Goal: Task Accomplishment & Management: Use online tool/utility

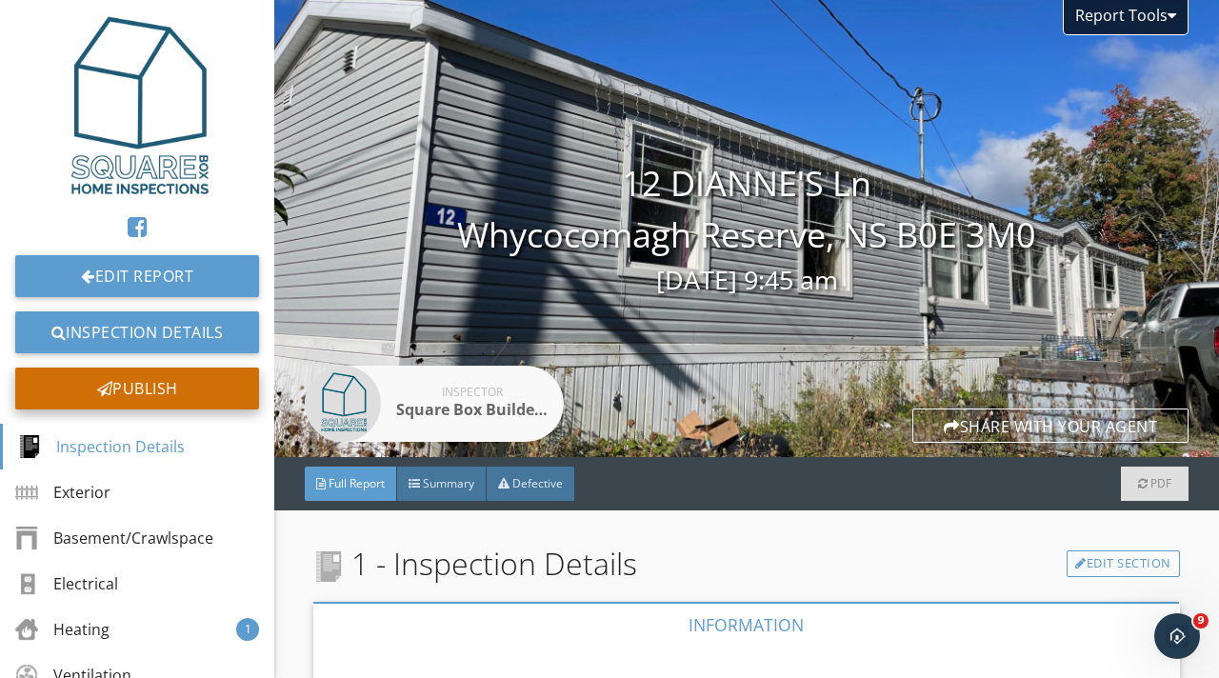
click at [153, 396] on div "Publish" at bounding box center [137, 389] width 244 height 42
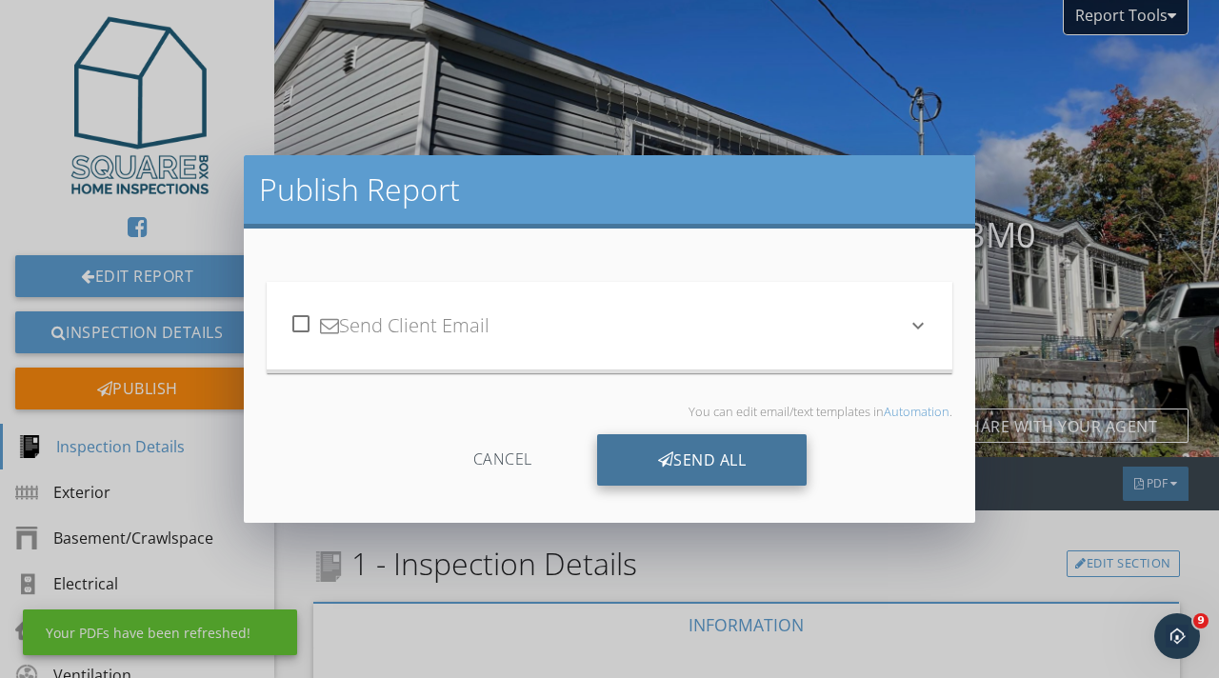
click at [696, 458] on div "Send All" at bounding box center [702, 459] width 211 height 51
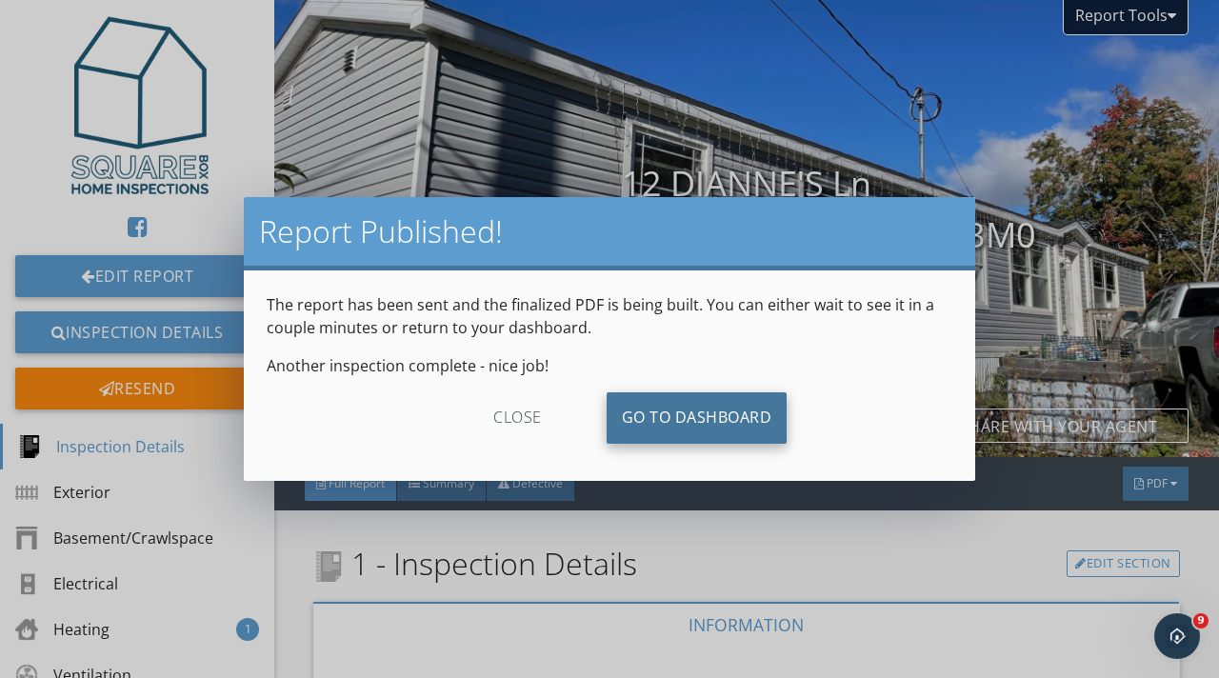
click at [670, 426] on link "Go To Dashboard" at bounding box center [697, 417] width 181 height 51
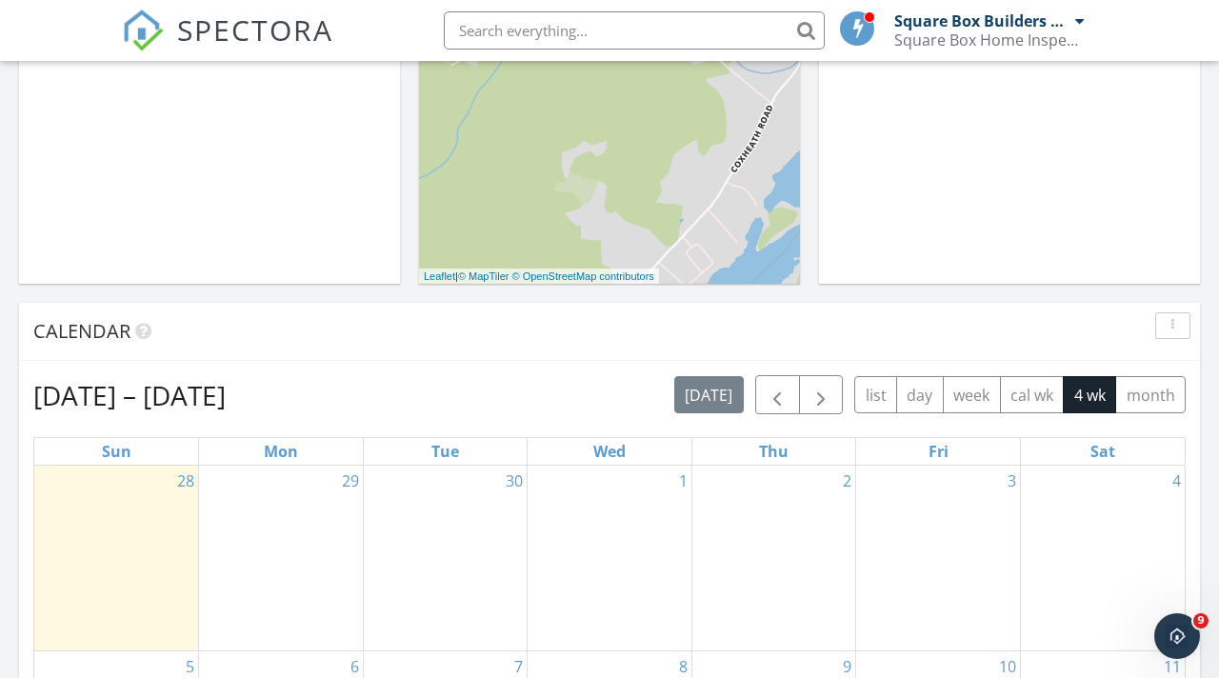
scroll to position [564, 0]
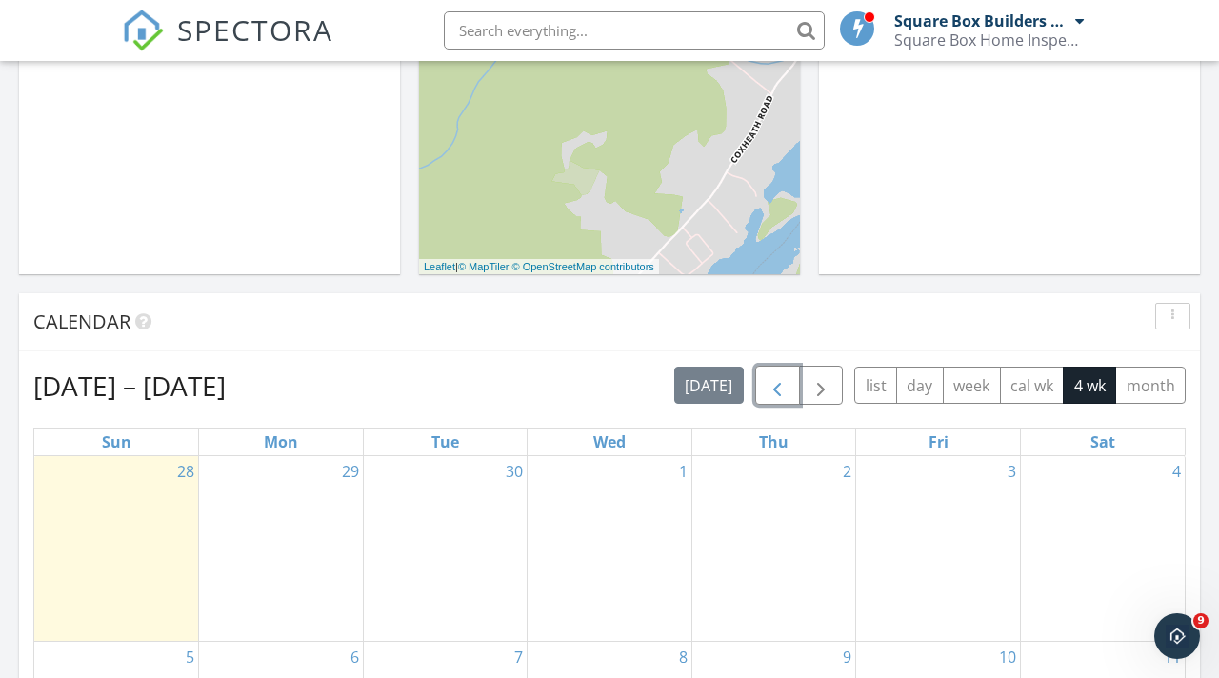
click at [774, 385] on span "button" at bounding box center [777, 385] width 23 height 23
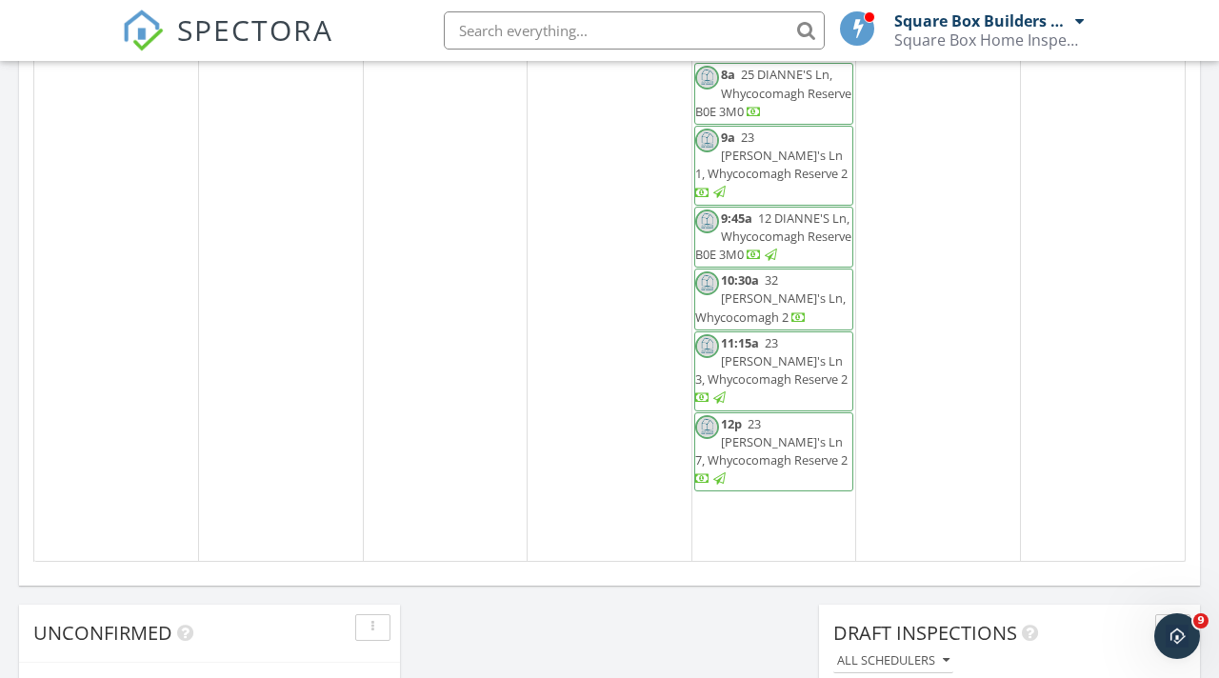
scroll to position [1196, 0]
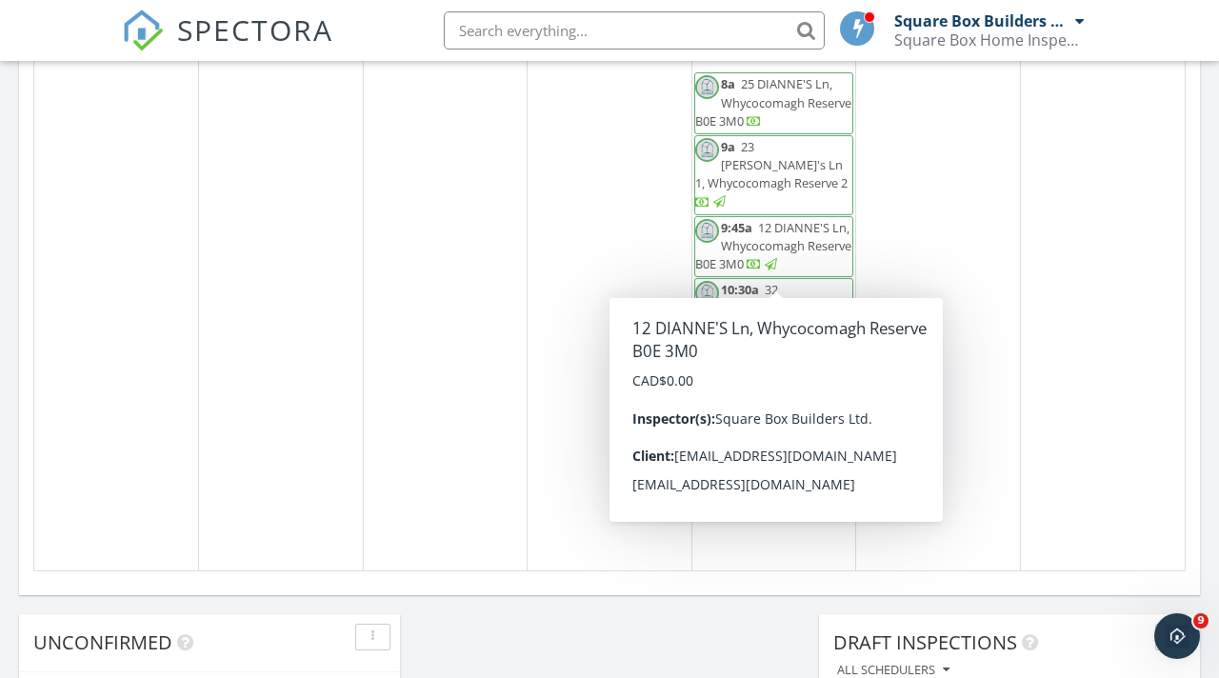
click at [762, 254] on span "12 DIANNE'S Ln, Whycocomagh Reserve B0E 3M0" at bounding box center [773, 245] width 156 height 53
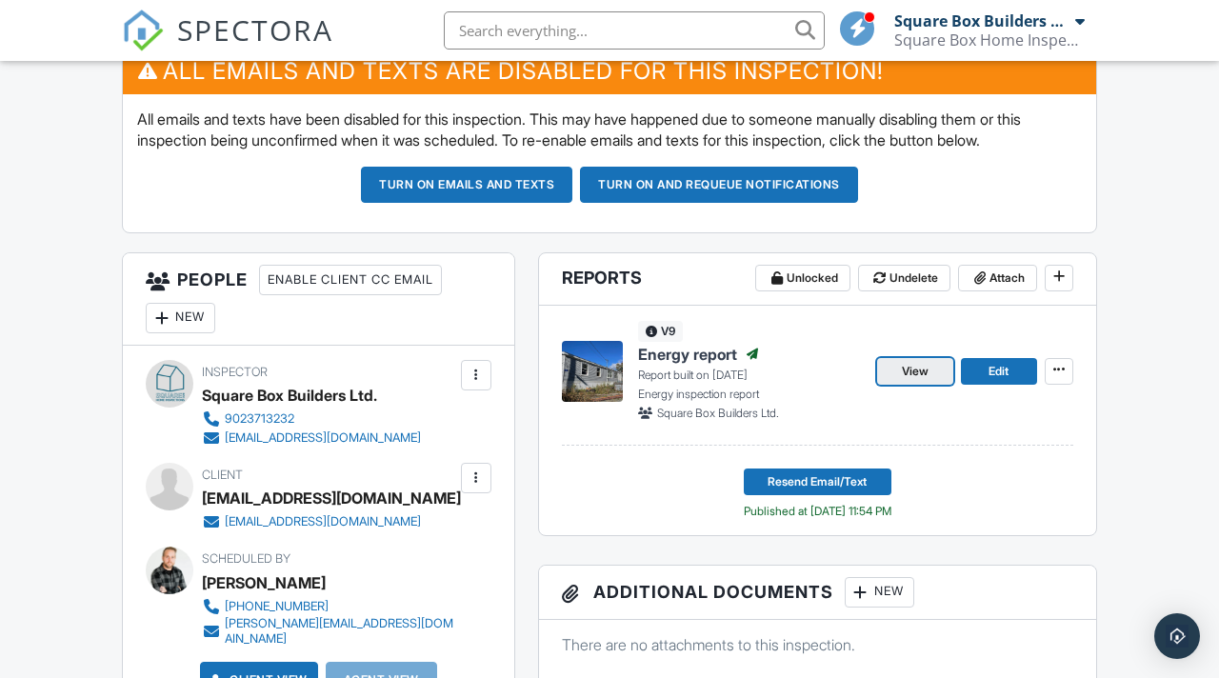
click at [934, 373] on link "View" at bounding box center [915, 371] width 76 height 27
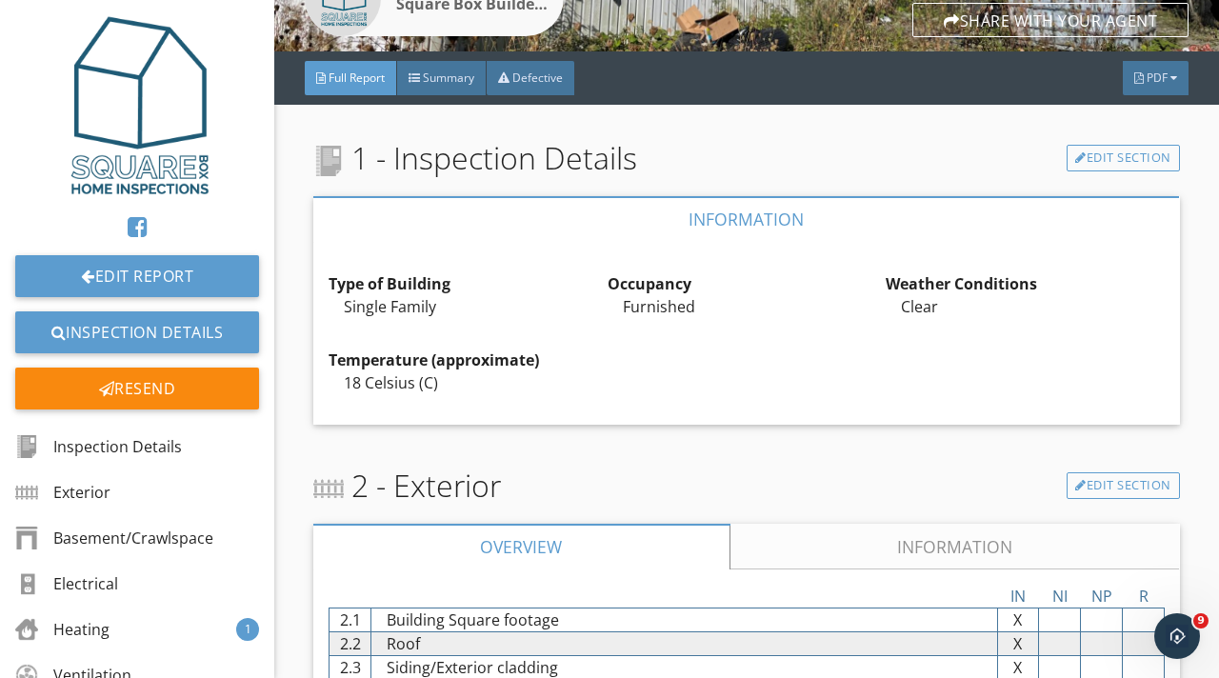
scroll to position [409, 0]
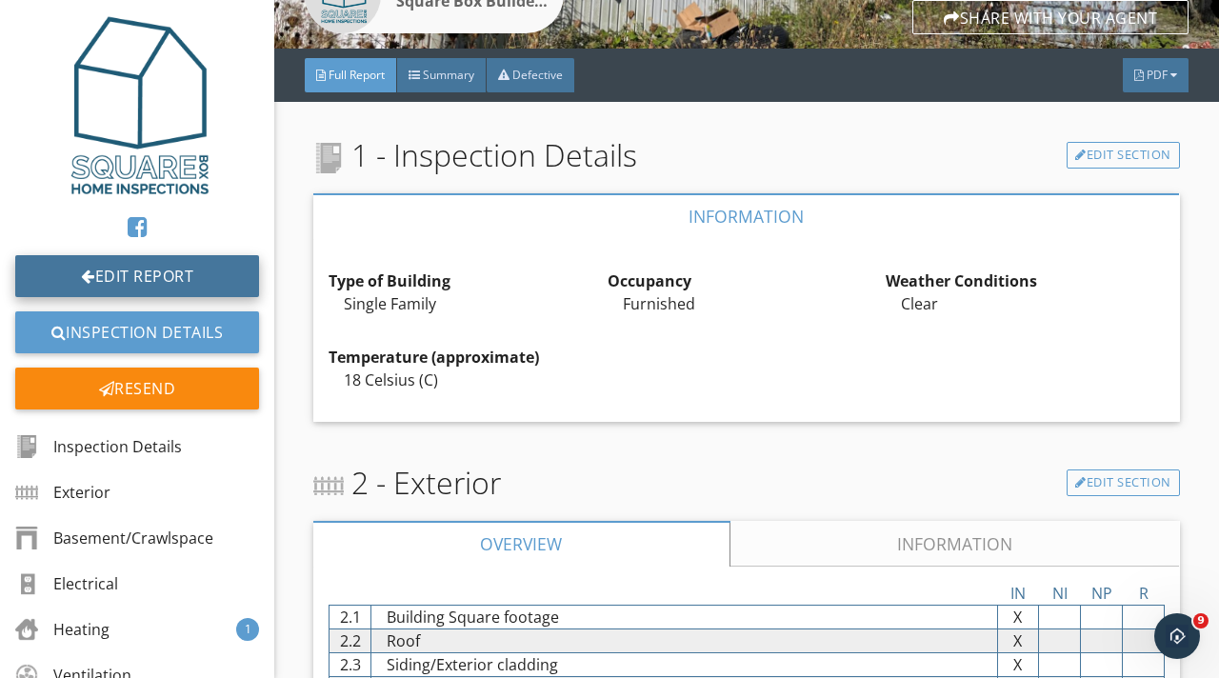
click at [174, 268] on link "Edit Report" at bounding box center [137, 276] width 244 height 42
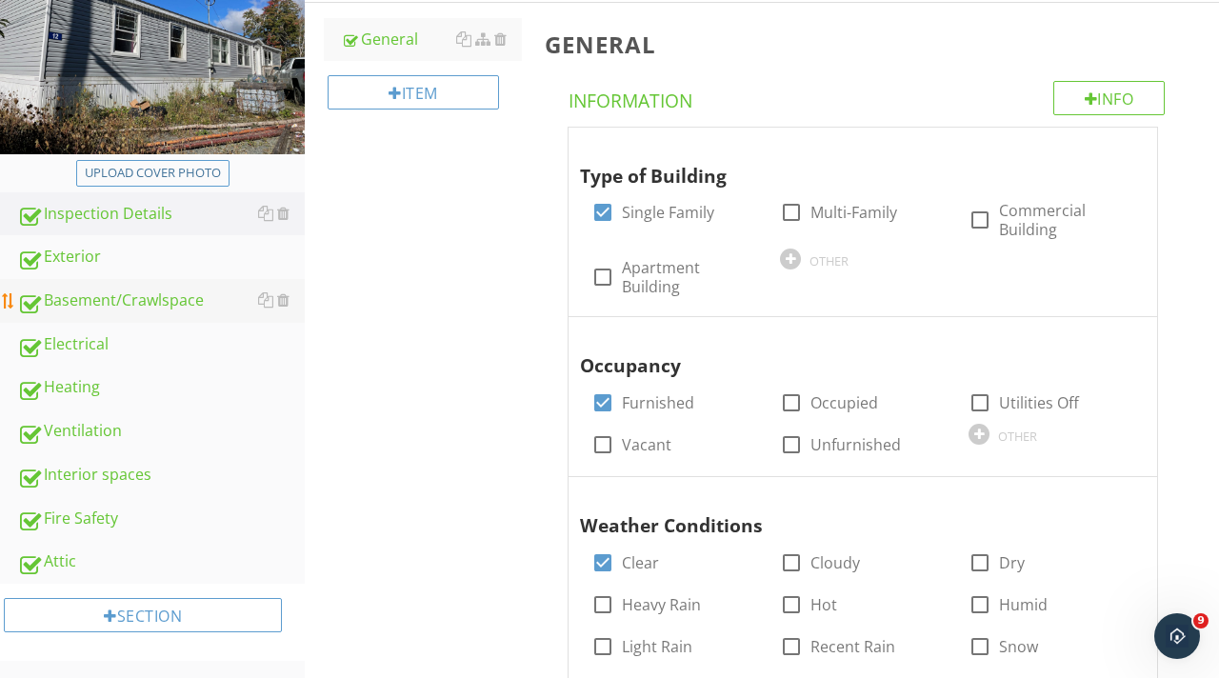
scroll to position [553, 0]
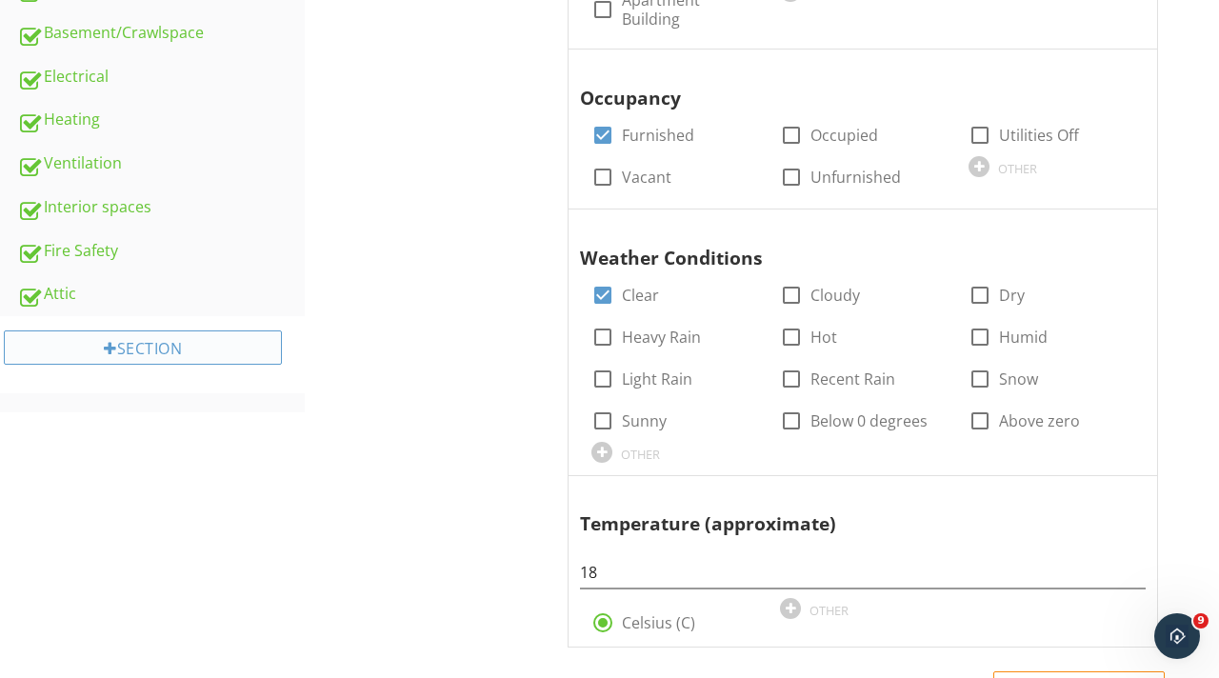
click at [144, 352] on div "Section" at bounding box center [143, 348] width 278 height 34
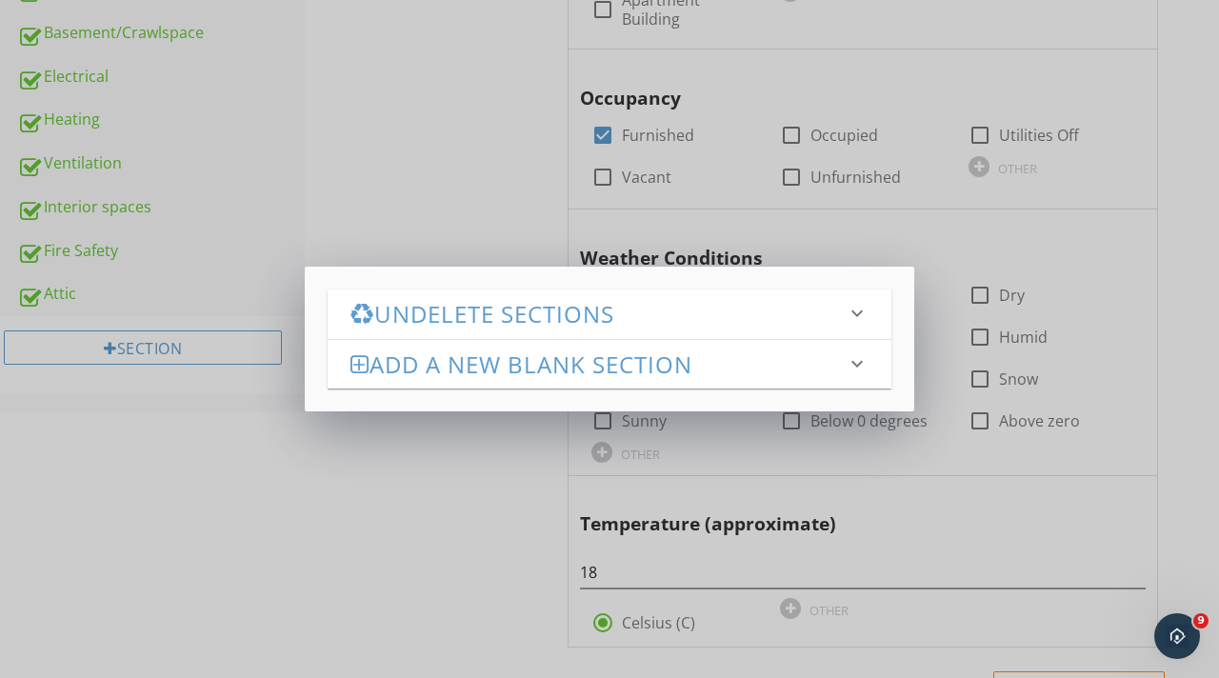
click at [484, 372] on h3 "Add a new Blank Section" at bounding box center [598, 365] width 495 height 26
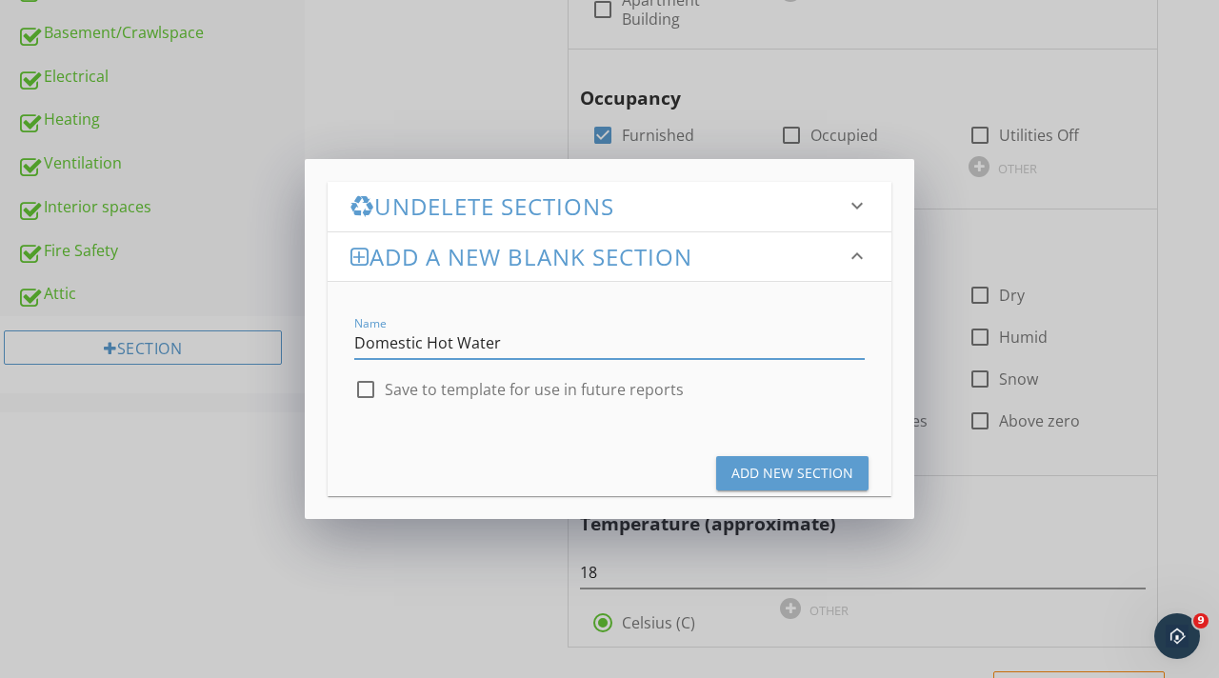
type input "Domestic Hot Water"
click at [366, 389] on div at bounding box center [366, 389] width 32 height 32
checkbox input "true"
click at [756, 474] on div "Add New Section" at bounding box center [793, 473] width 122 height 20
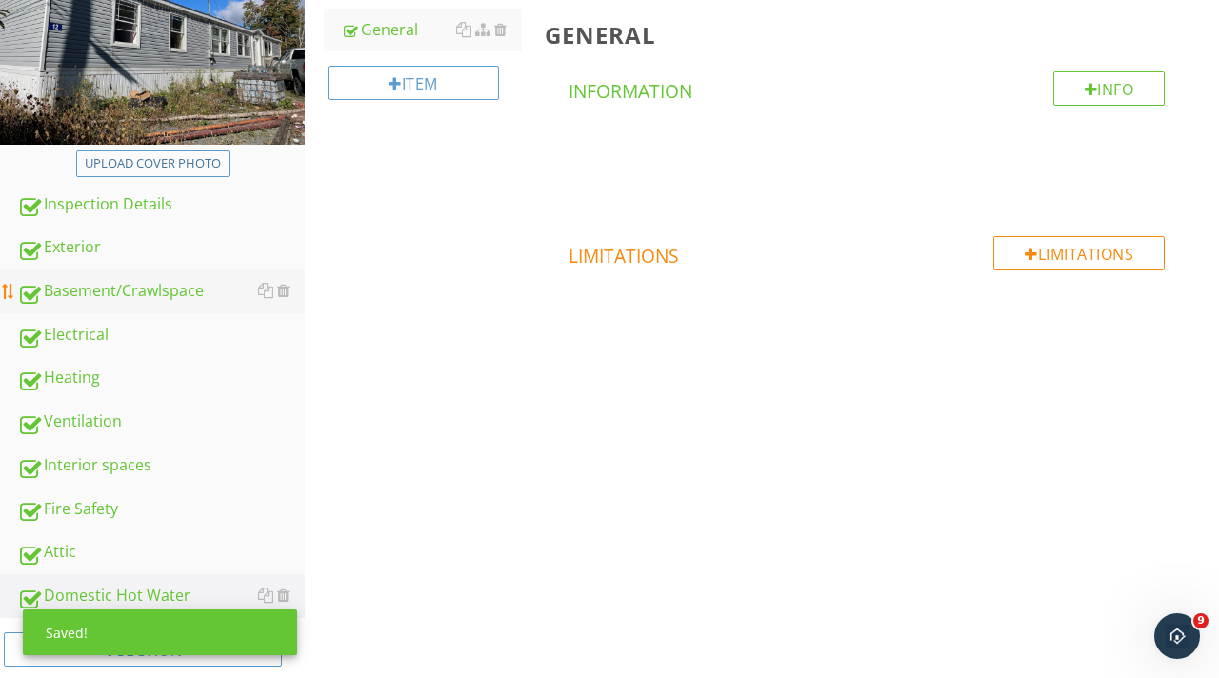
scroll to position [331, 0]
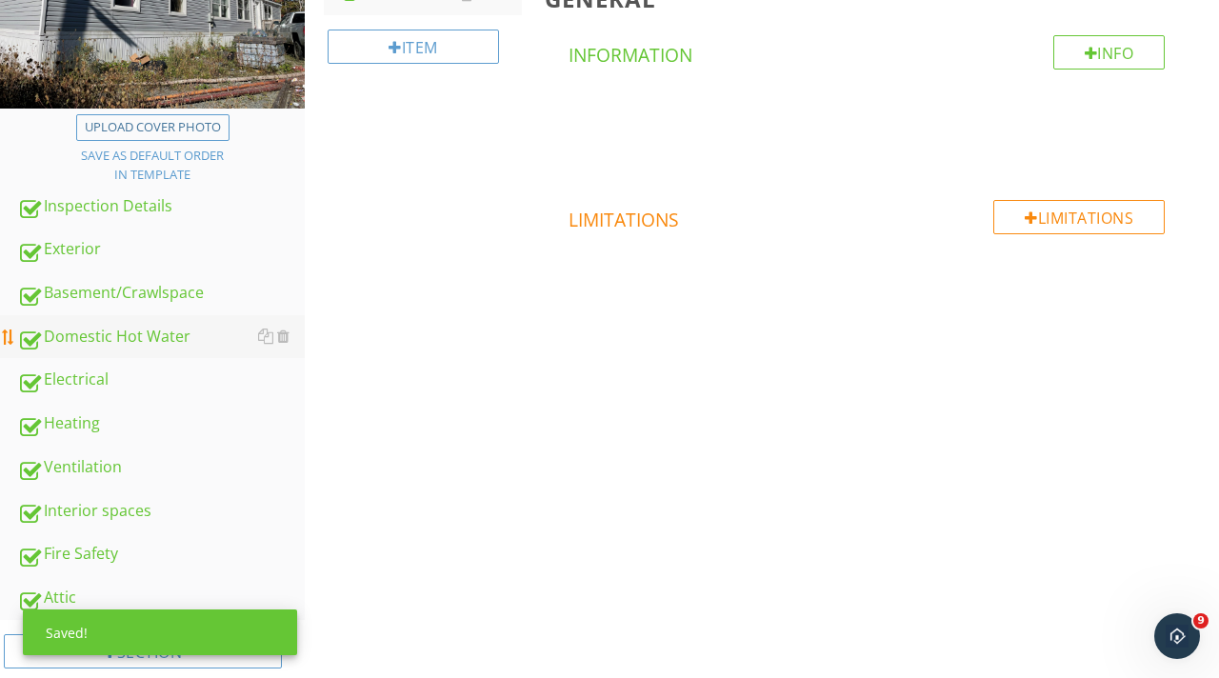
click at [127, 332] on div "Domestic Hot Water" at bounding box center [161, 337] width 288 height 25
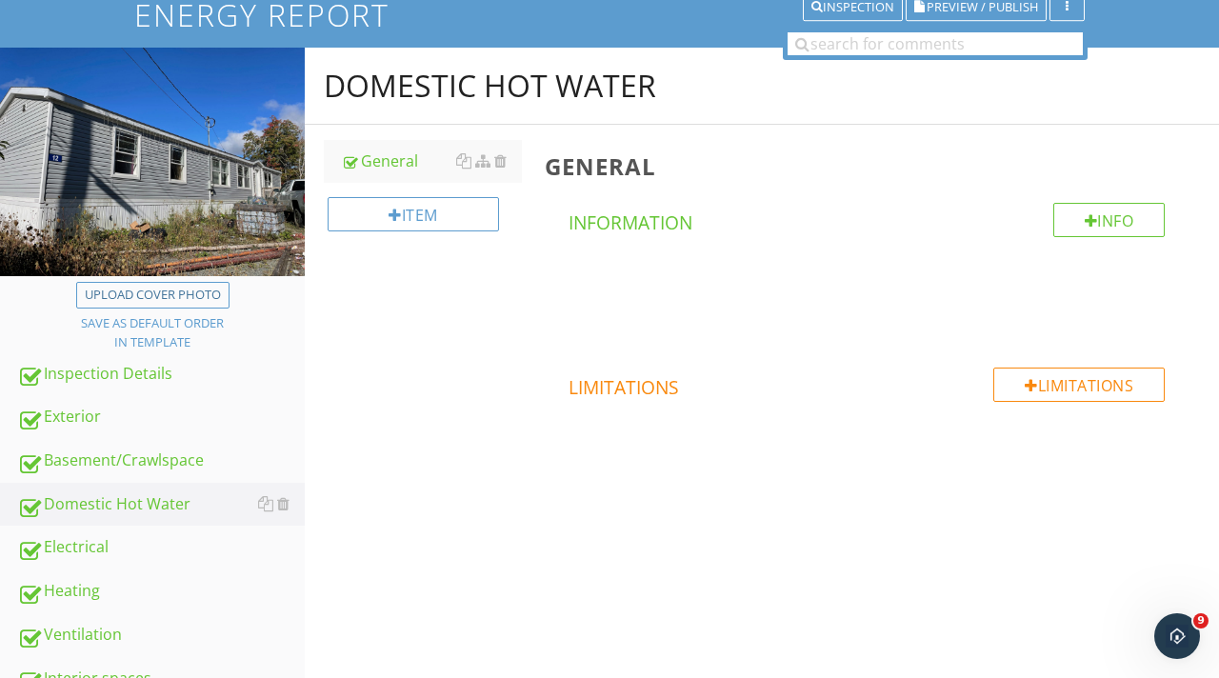
scroll to position [90, 0]
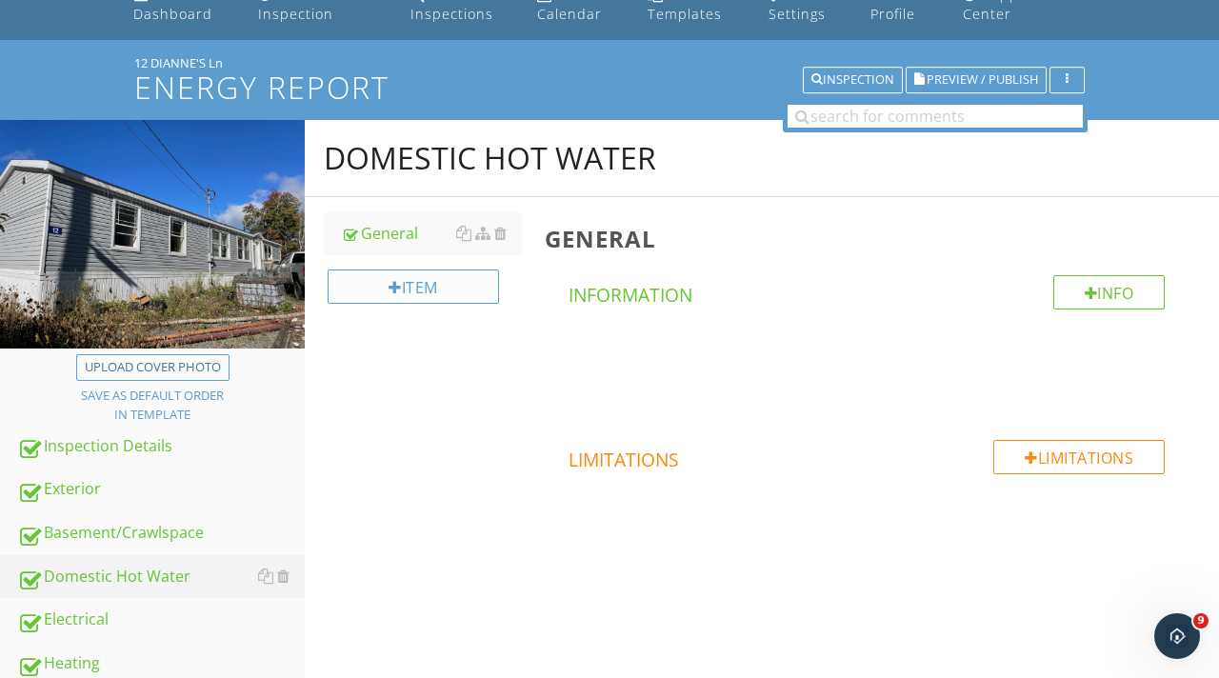
click at [462, 290] on div "Item" at bounding box center [413, 287] width 171 height 34
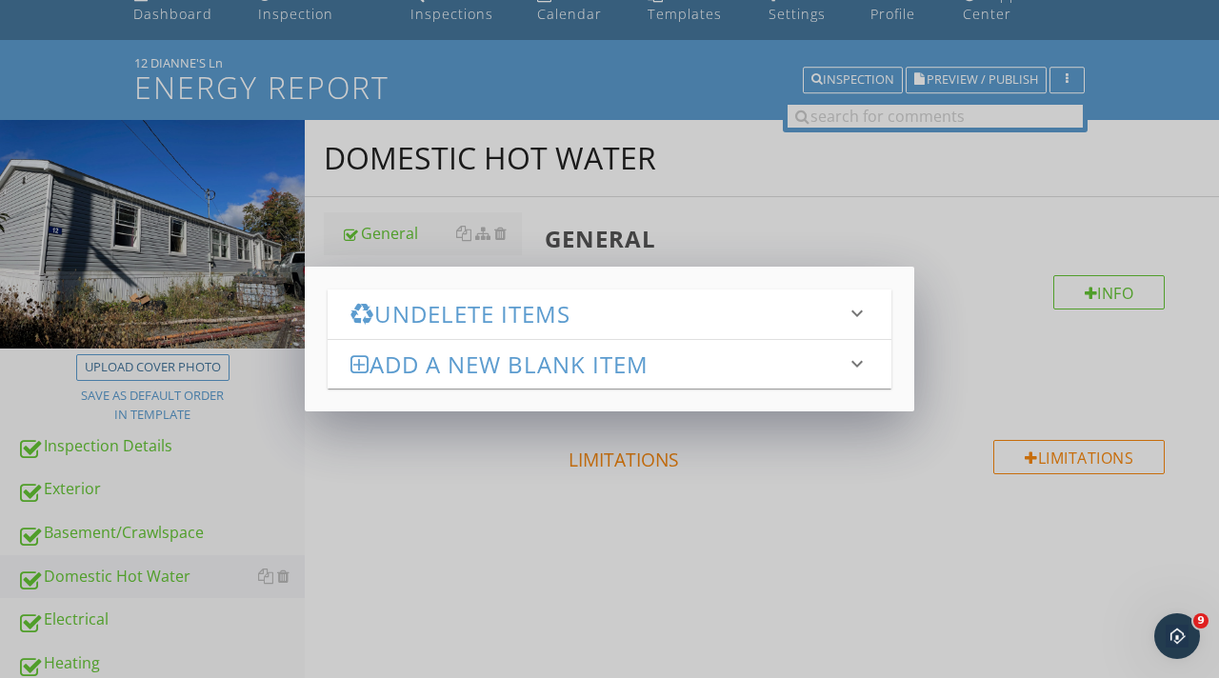
click at [524, 425] on div "Undelete Items keyboard_arrow_down Fetching deleted items... Add a new Blank It…" at bounding box center [609, 339] width 1219 height 678
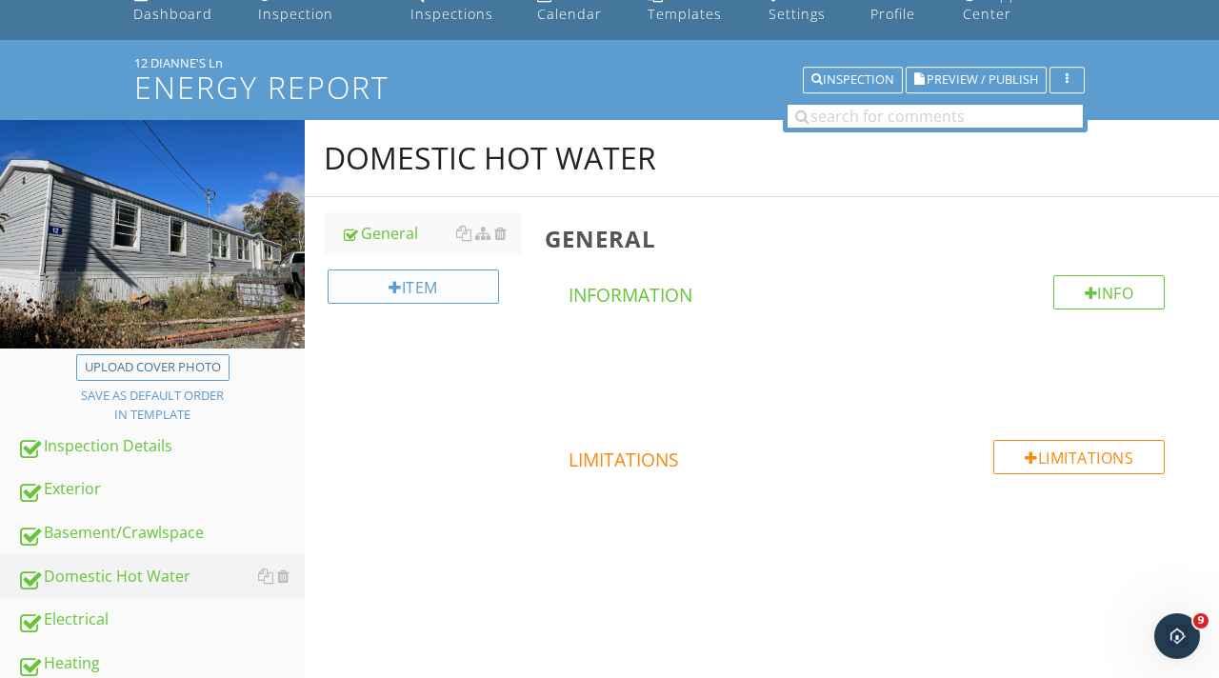
click at [468, 286] on div "Item" at bounding box center [413, 287] width 171 height 34
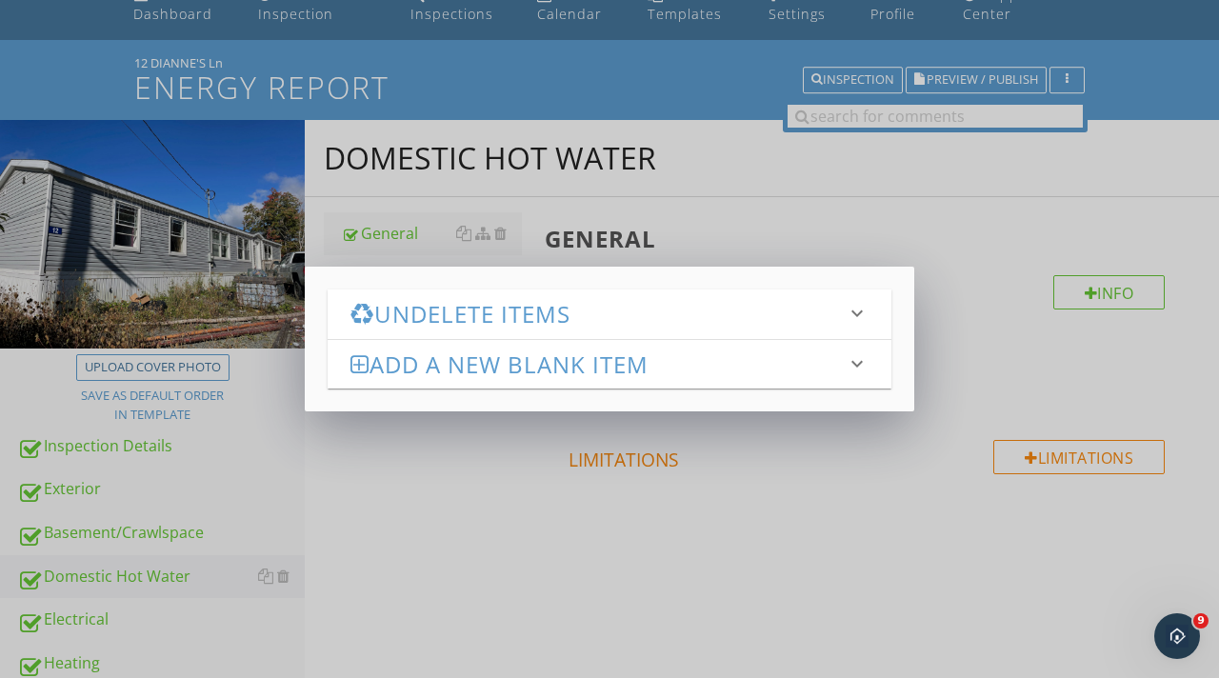
click at [502, 380] on div "Add a new Blank Item keyboard_arrow_down" at bounding box center [610, 364] width 564 height 49
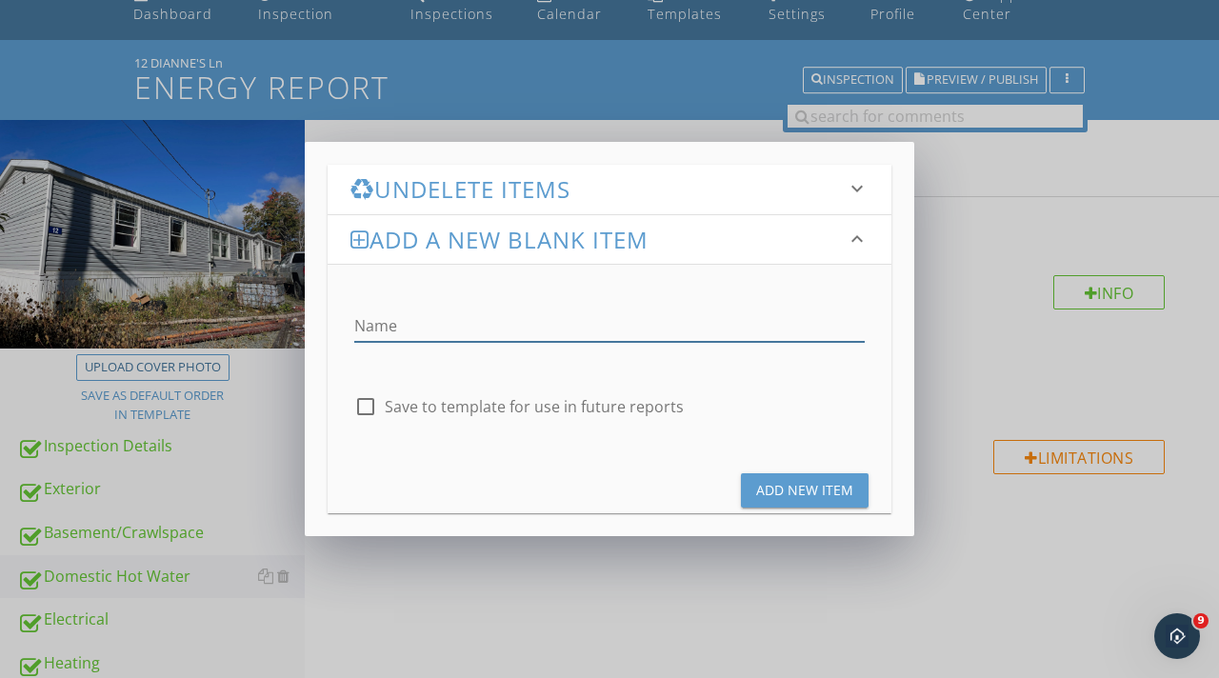
click at [445, 322] on input "Name" at bounding box center [609, 326] width 511 height 31
type input "Conserver Hot Water Tank"
click at [361, 408] on div at bounding box center [366, 407] width 32 height 32
checkbox input "true"
click at [835, 491] on div "Add New Item" at bounding box center [804, 490] width 97 height 20
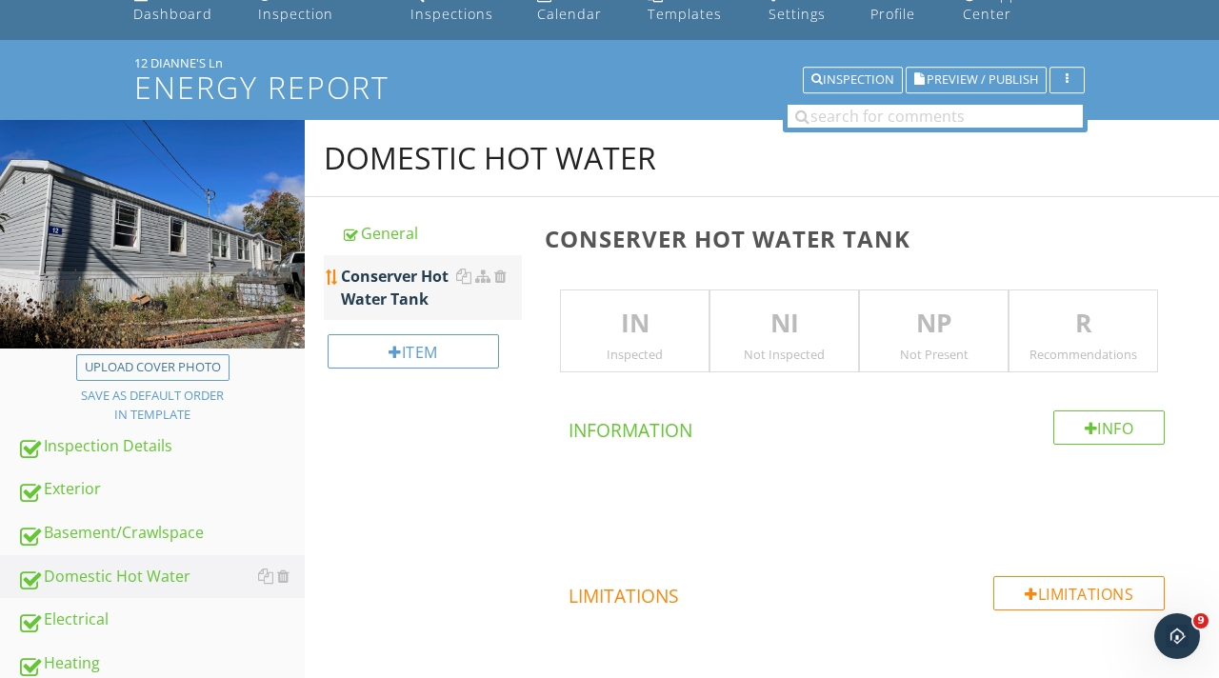
click at [417, 291] on div "Conserver Hot Water Tank" at bounding box center [431, 288] width 181 height 46
click at [501, 281] on div at bounding box center [500, 276] width 12 height 15
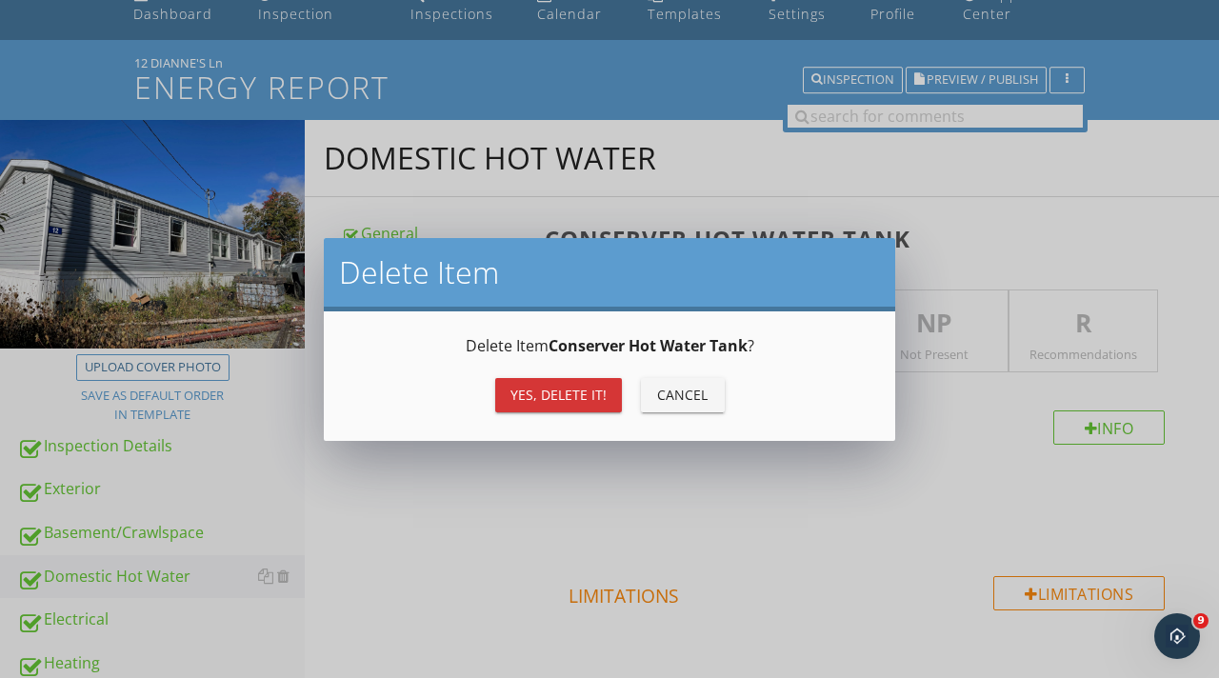
click at [564, 392] on div "Yes, Delete it!" at bounding box center [559, 395] width 96 height 20
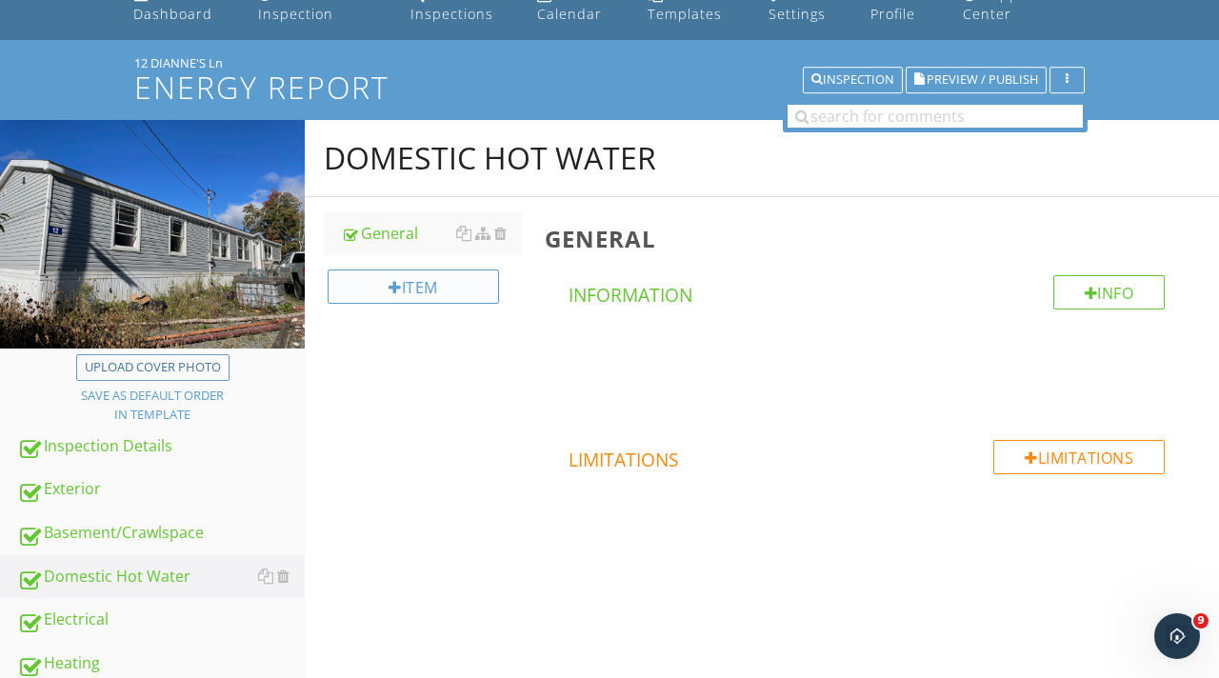
click at [426, 294] on div "Item" at bounding box center [413, 287] width 171 height 34
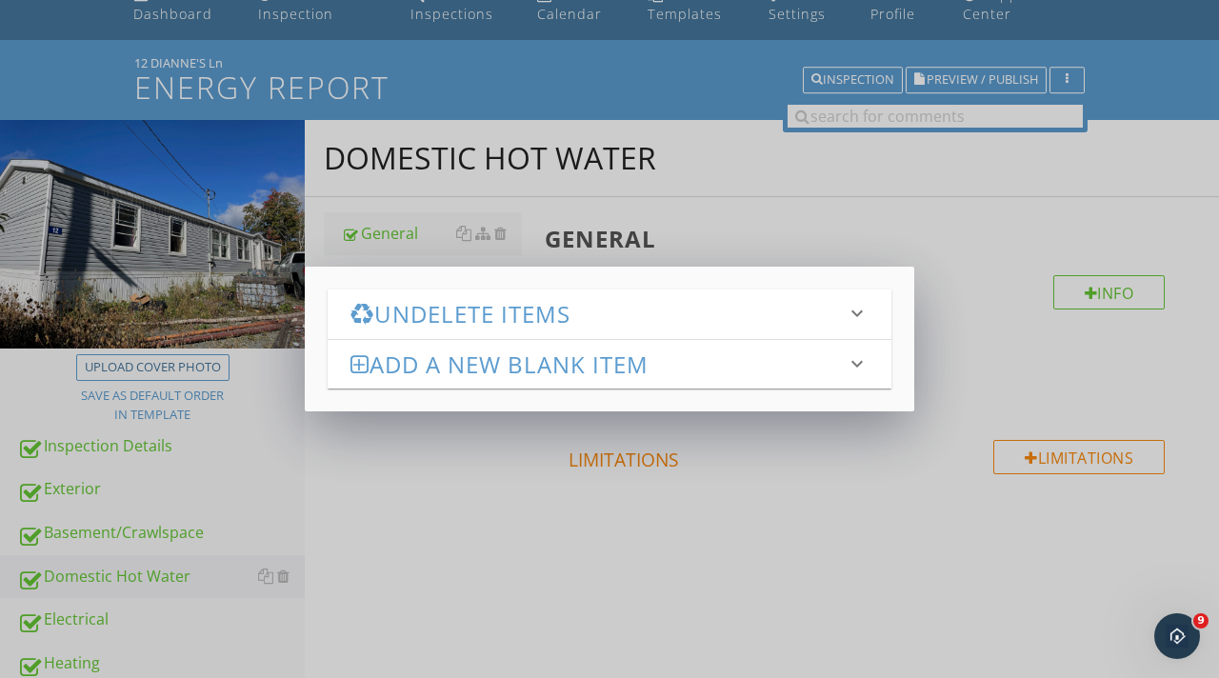
click at [438, 355] on h3 "Add a new Blank Item" at bounding box center [598, 365] width 495 height 26
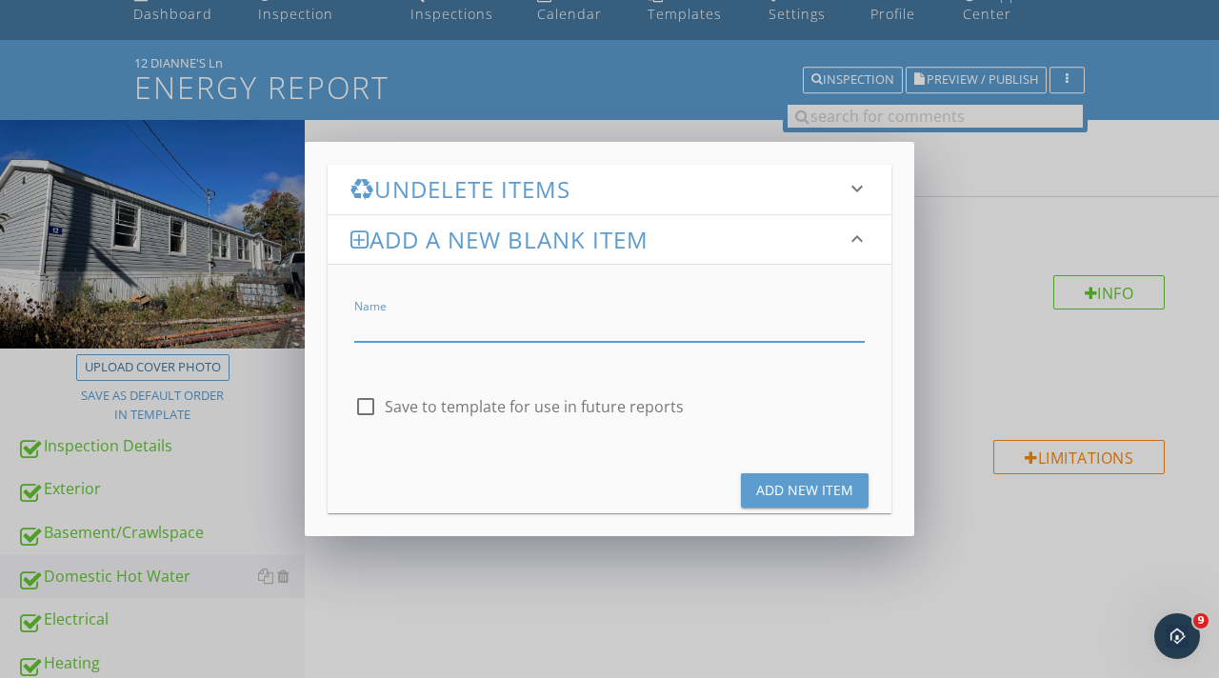
type input "d"
type input "Domestic Hot Water"
click at [777, 490] on div "Add New Item" at bounding box center [804, 490] width 97 height 20
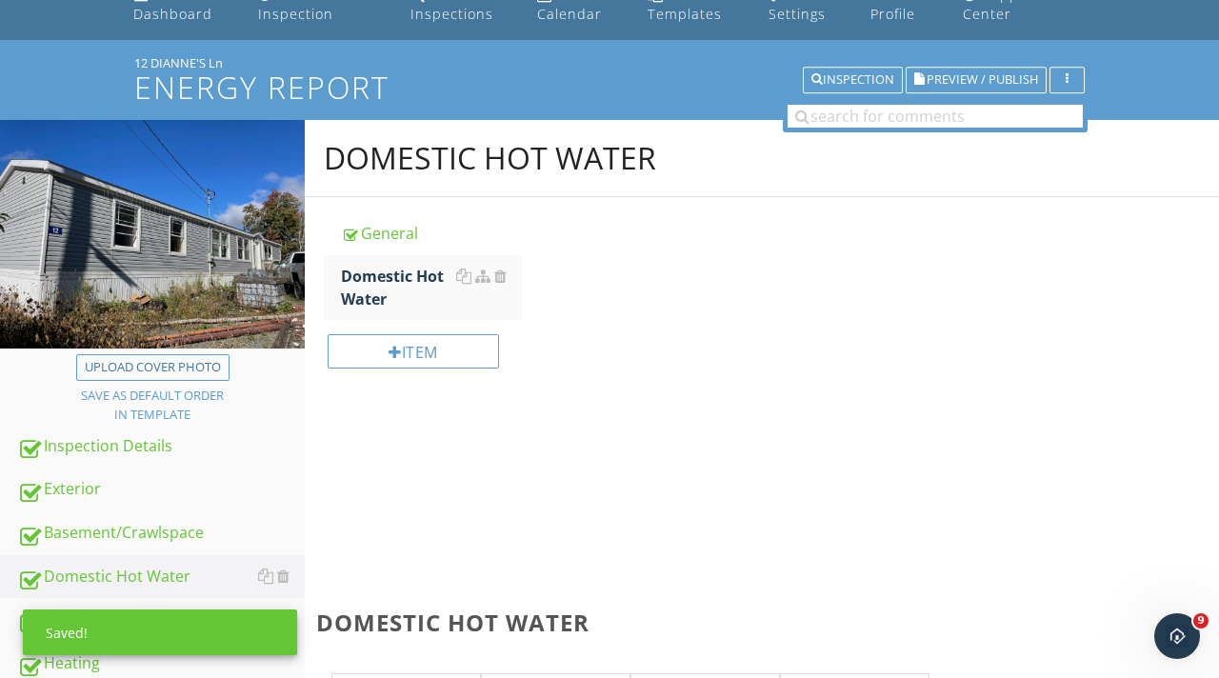
click at [452, 292] on div "Domestic Hot Water" at bounding box center [431, 288] width 181 height 46
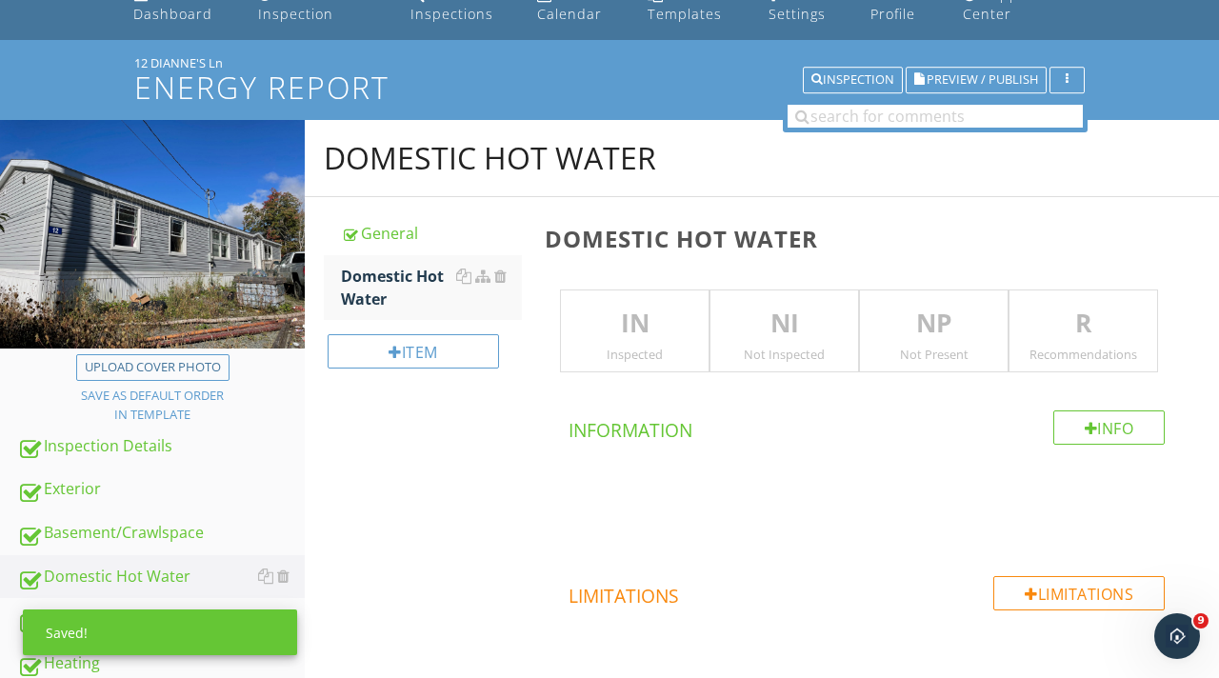
click at [673, 351] on div "Inspected" at bounding box center [635, 354] width 148 height 15
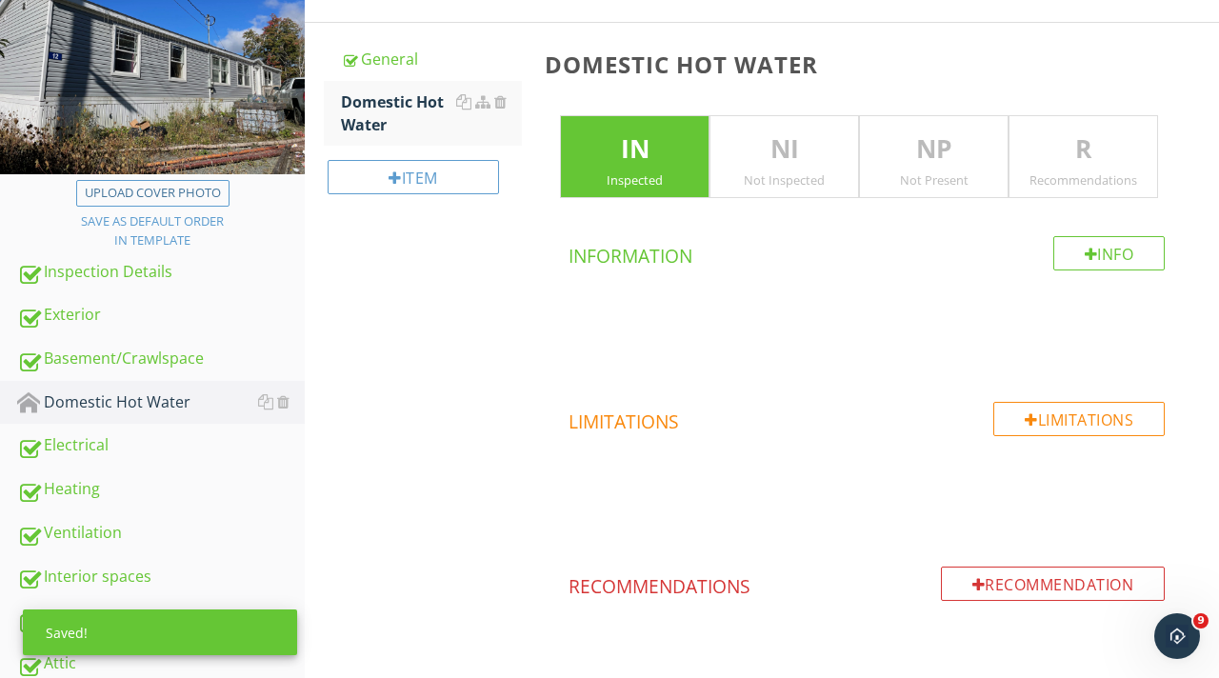
scroll to position [269, 0]
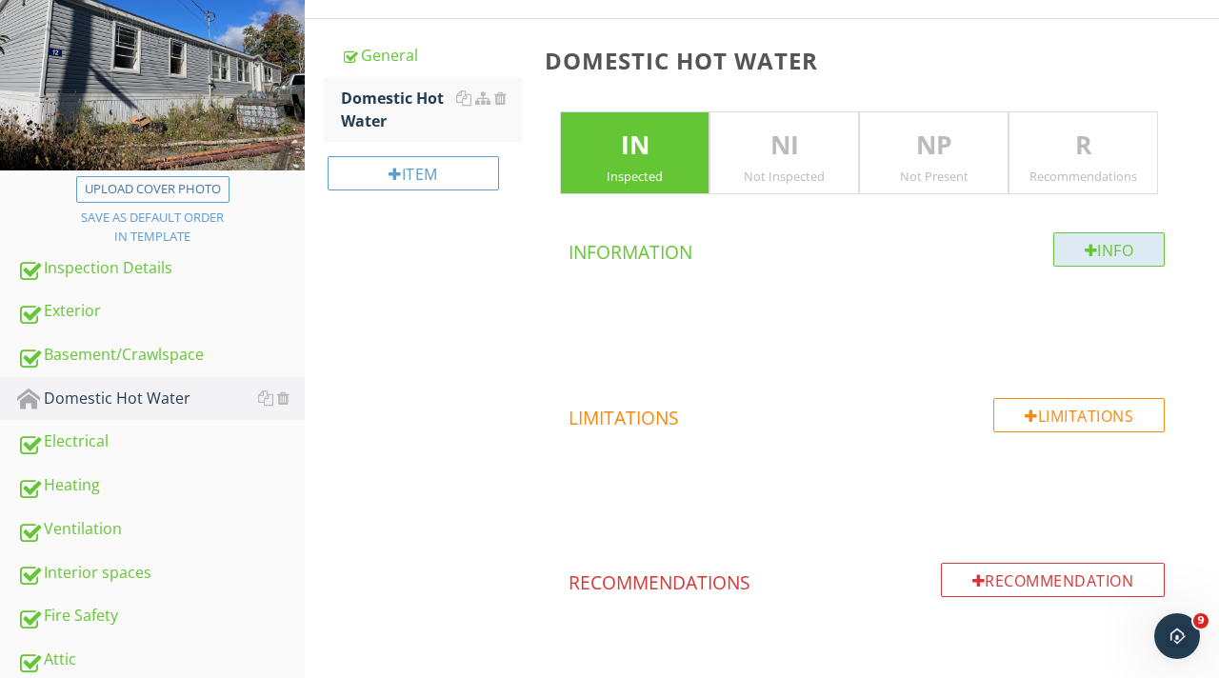
click at [1085, 252] on div at bounding box center [1091, 250] width 13 height 15
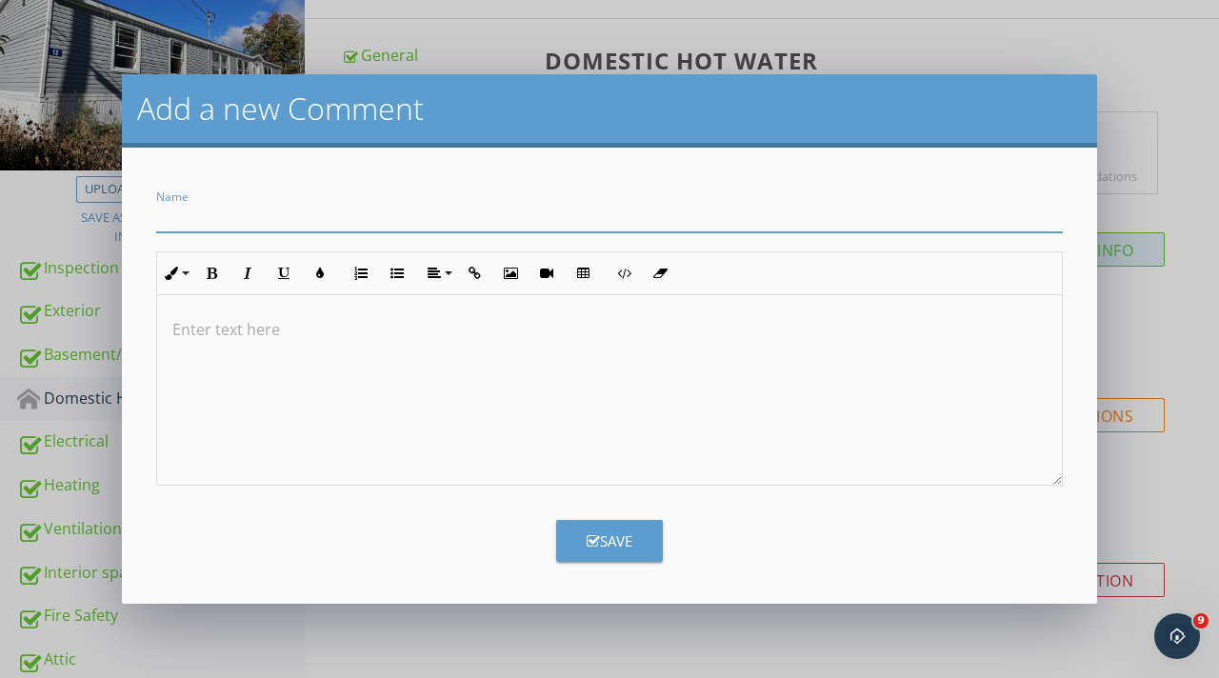
type input "c"
type input "Conserver Hot Water Tank"
click at [625, 542] on div "Save" at bounding box center [610, 542] width 46 height 22
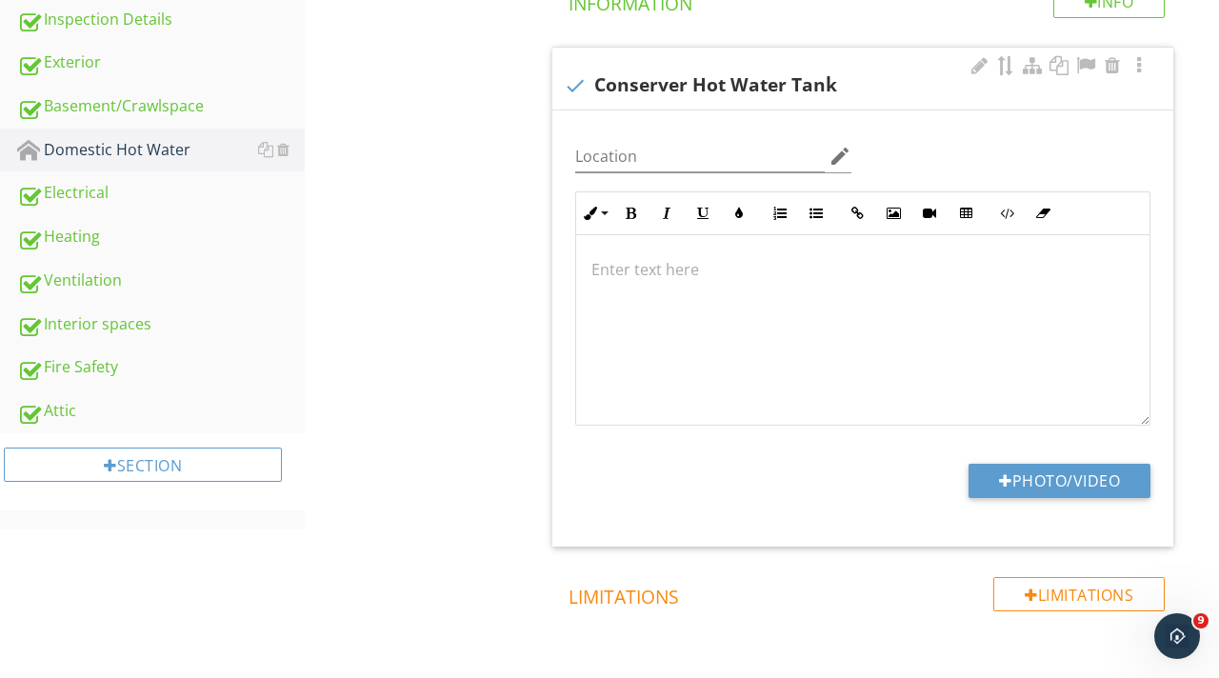
scroll to position [551, 0]
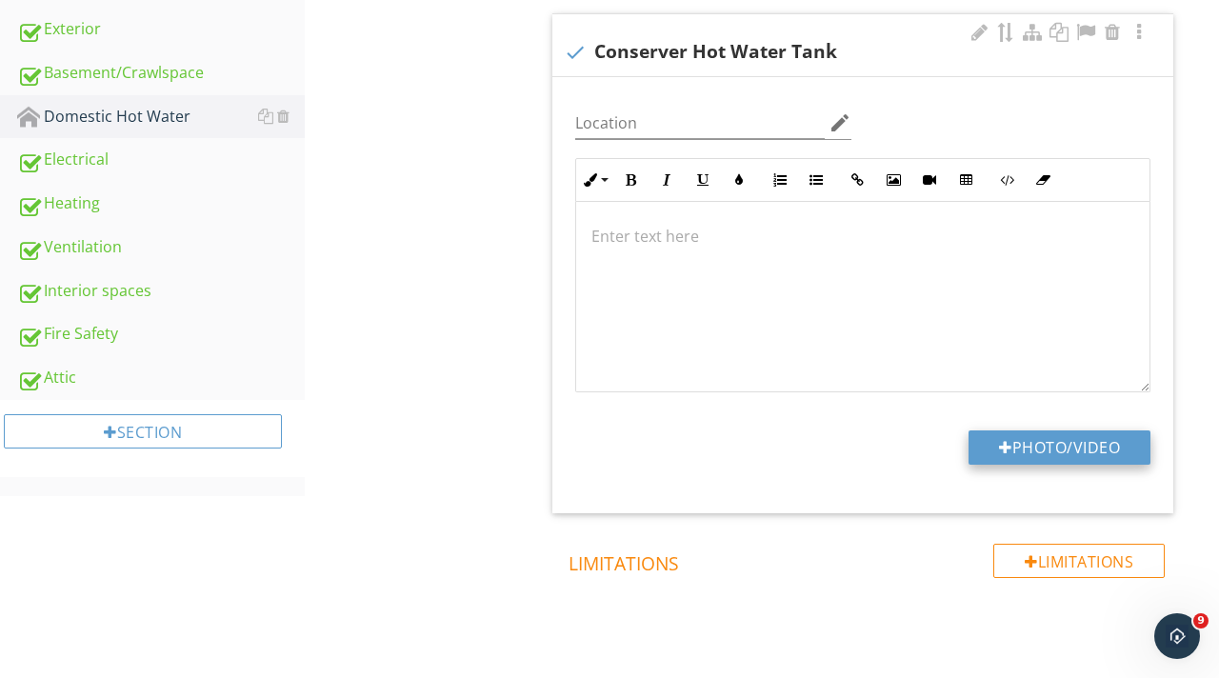
click at [1065, 455] on button "Photo/Video" at bounding box center [1060, 448] width 182 height 34
type input "C:\fakepath\IMG_9189.jpeg"
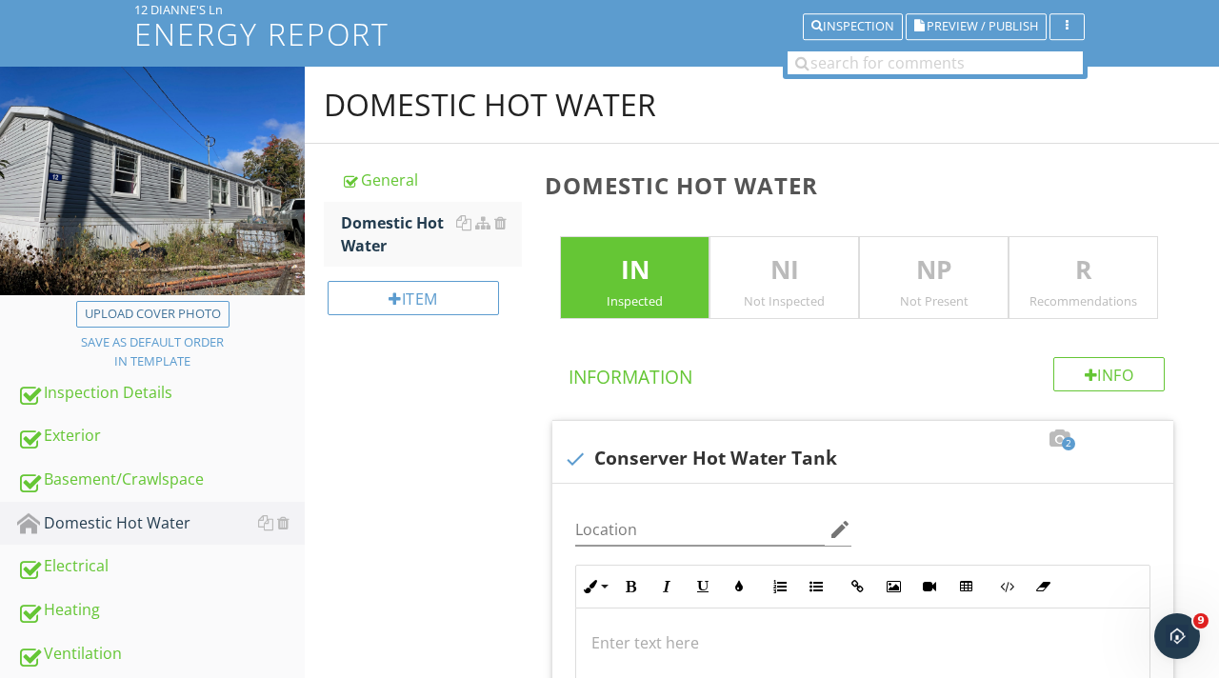
scroll to position [160, 0]
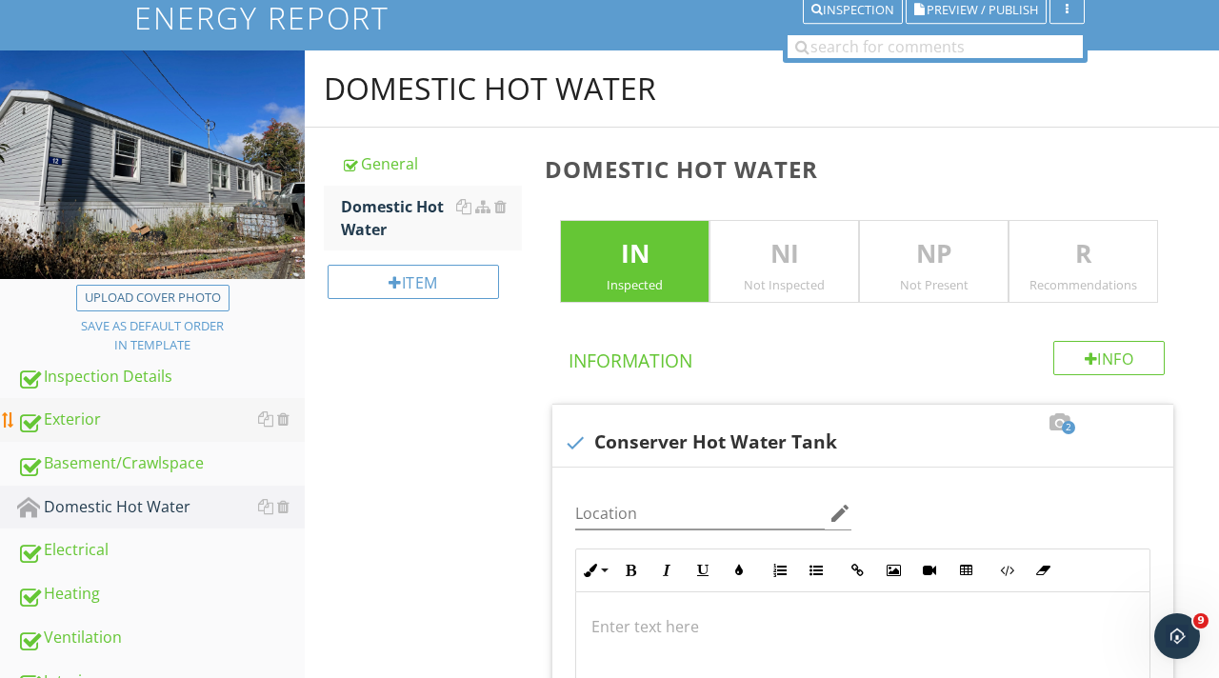
click at [145, 439] on link "Exterior" at bounding box center [161, 420] width 288 height 44
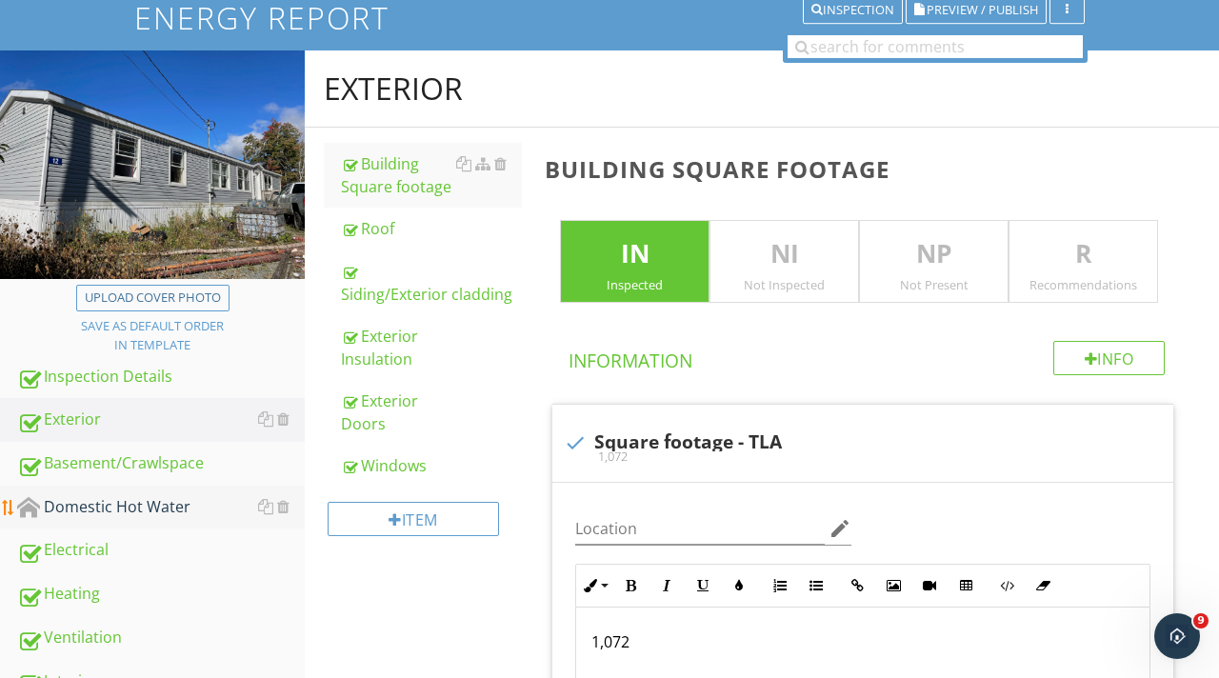
click at [133, 496] on div "Domestic Hot Water" at bounding box center [161, 507] width 288 height 25
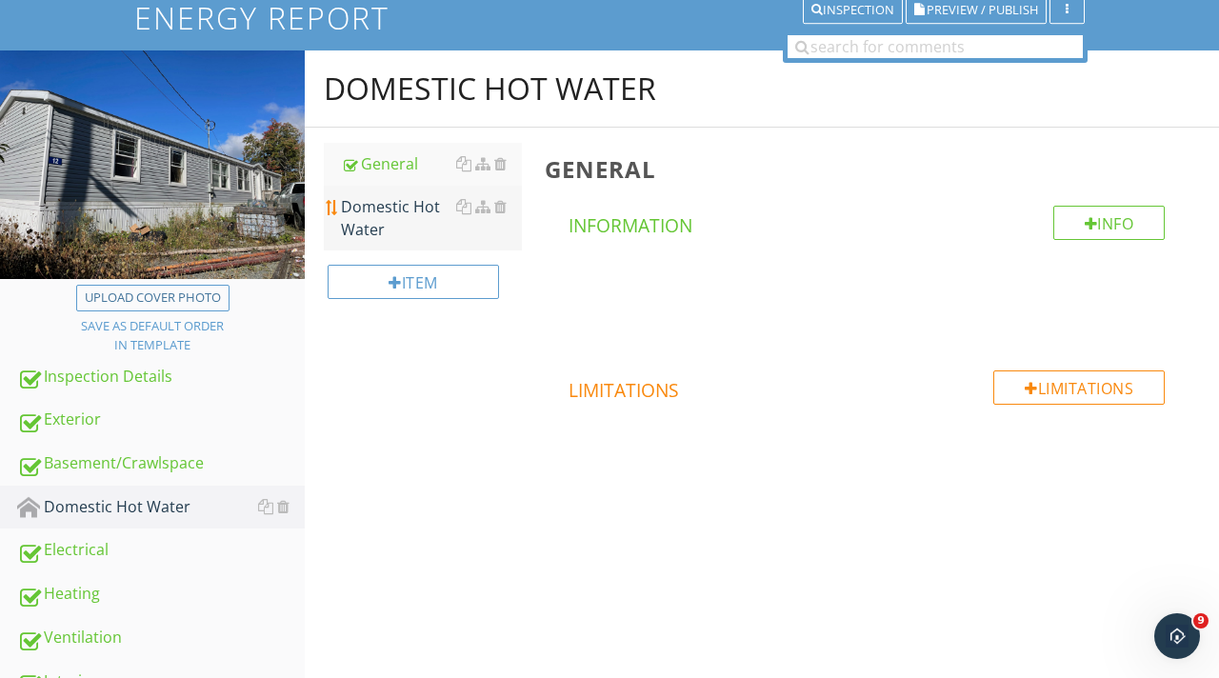
click at [418, 223] on div "Domestic Hot Water" at bounding box center [431, 218] width 181 height 46
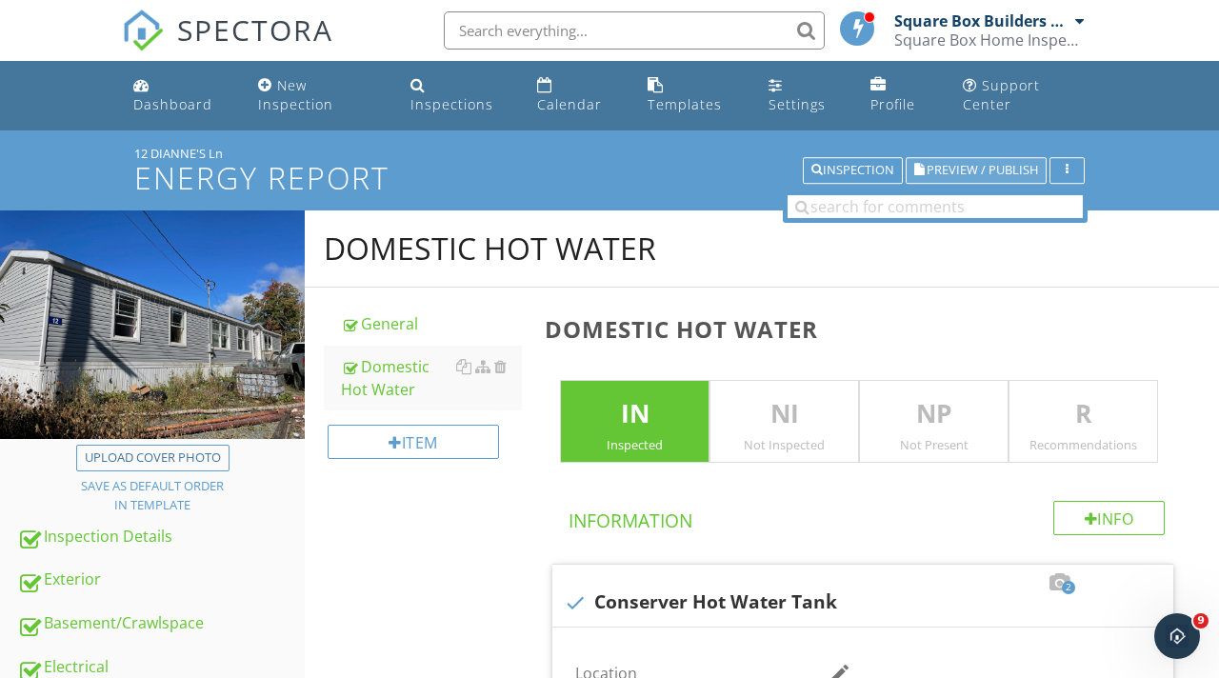
click at [1014, 171] on span "Preview / Publish" at bounding box center [982, 171] width 111 height 12
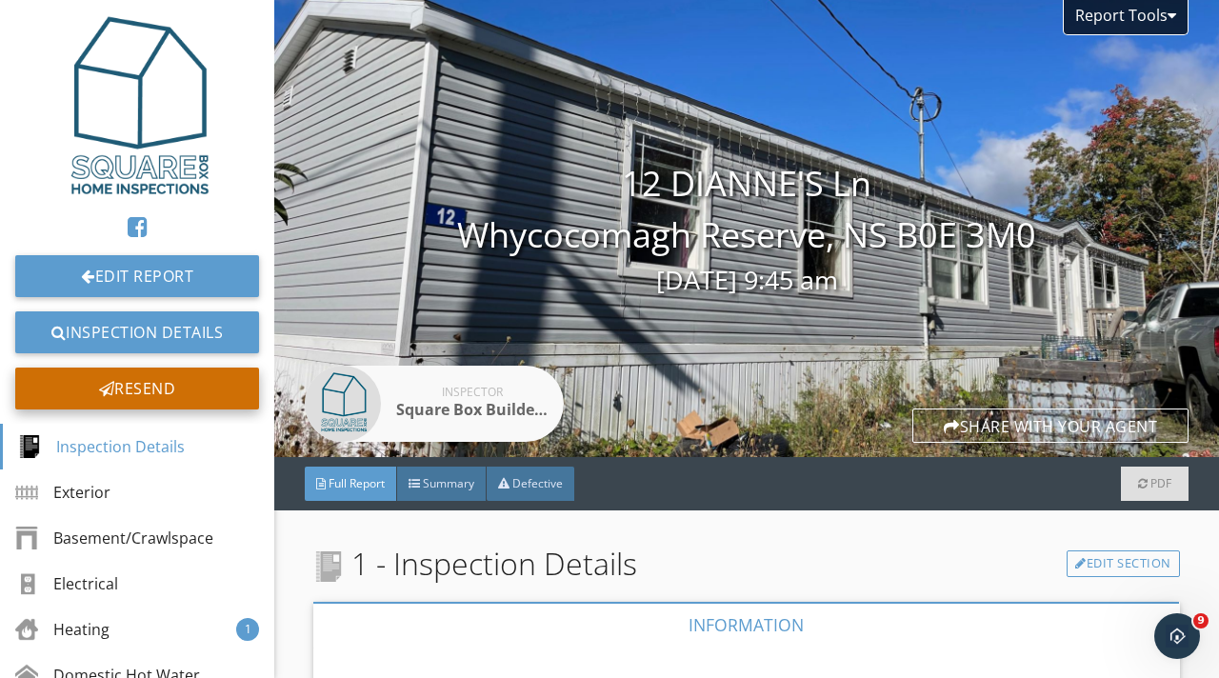
click at [148, 387] on div "Resend" at bounding box center [137, 389] width 244 height 42
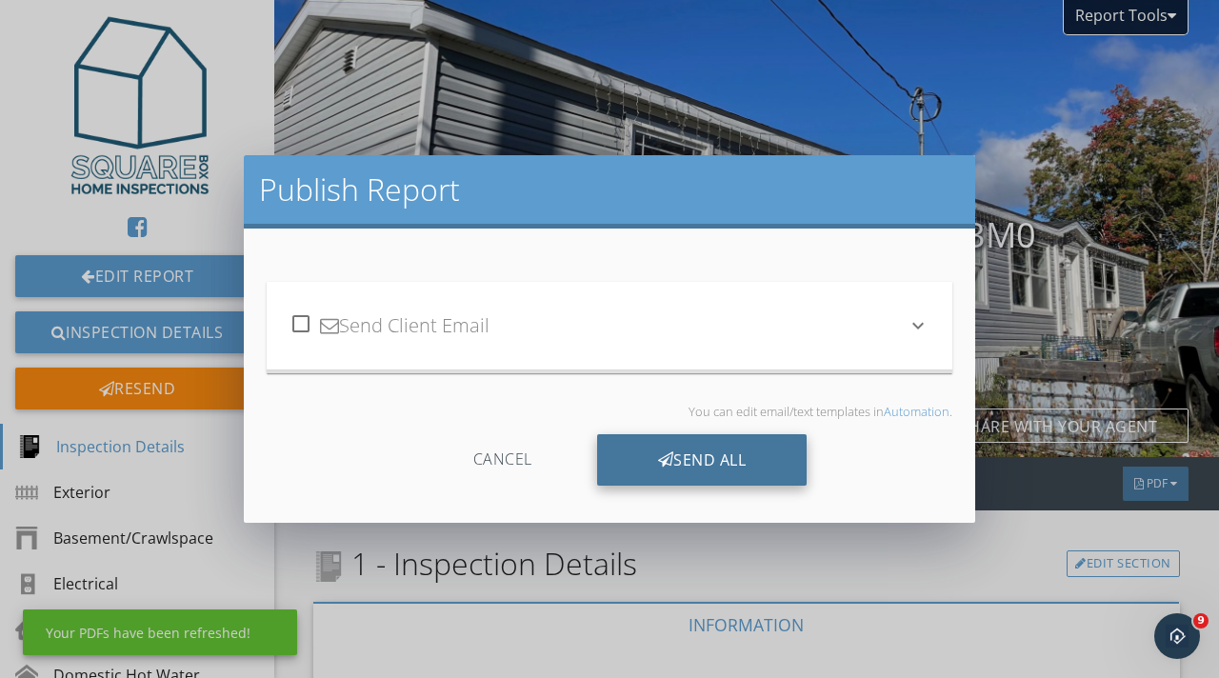
click at [679, 462] on div "Send All" at bounding box center [702, 459] width 211 height 51
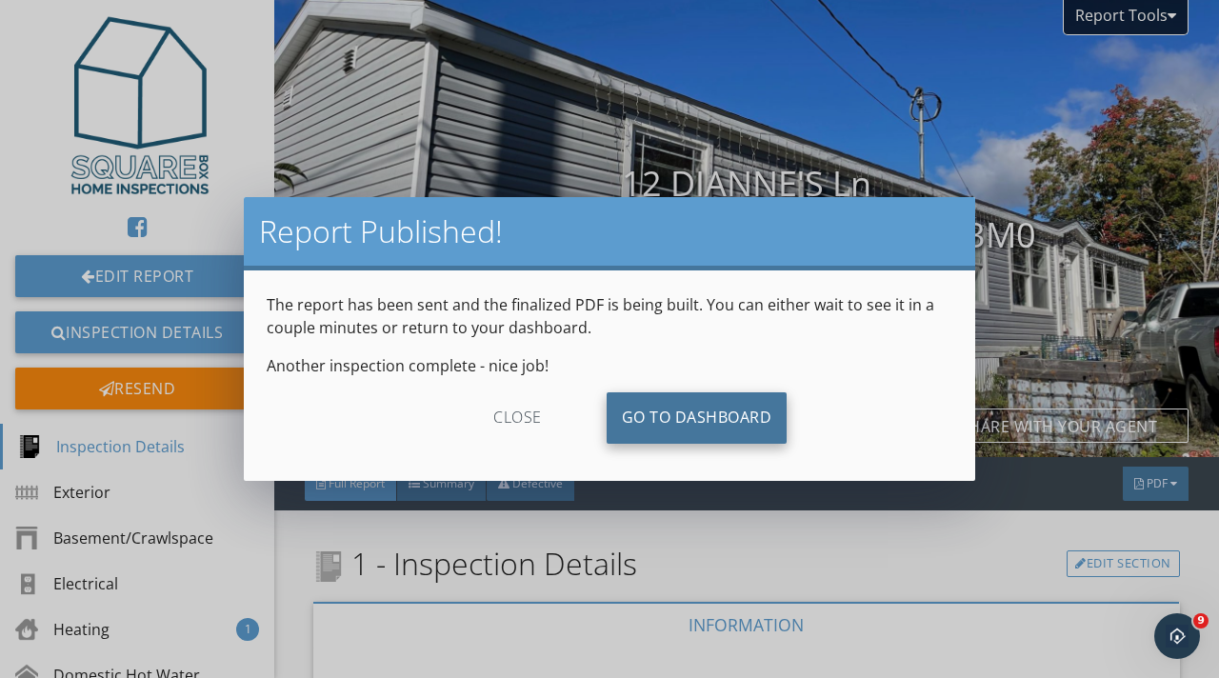
click at [691, 421] on link "Go To Dashboard" at bounding box center [697, 417] width 181 height 51
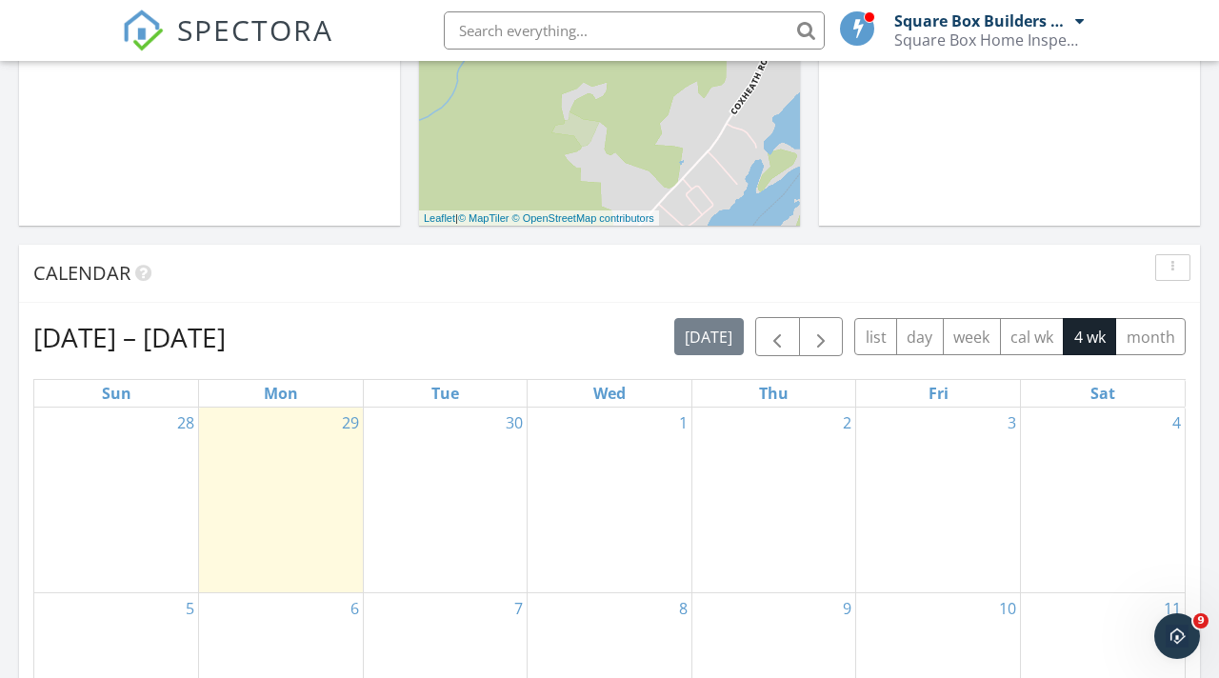
scroll to position [479, 0]
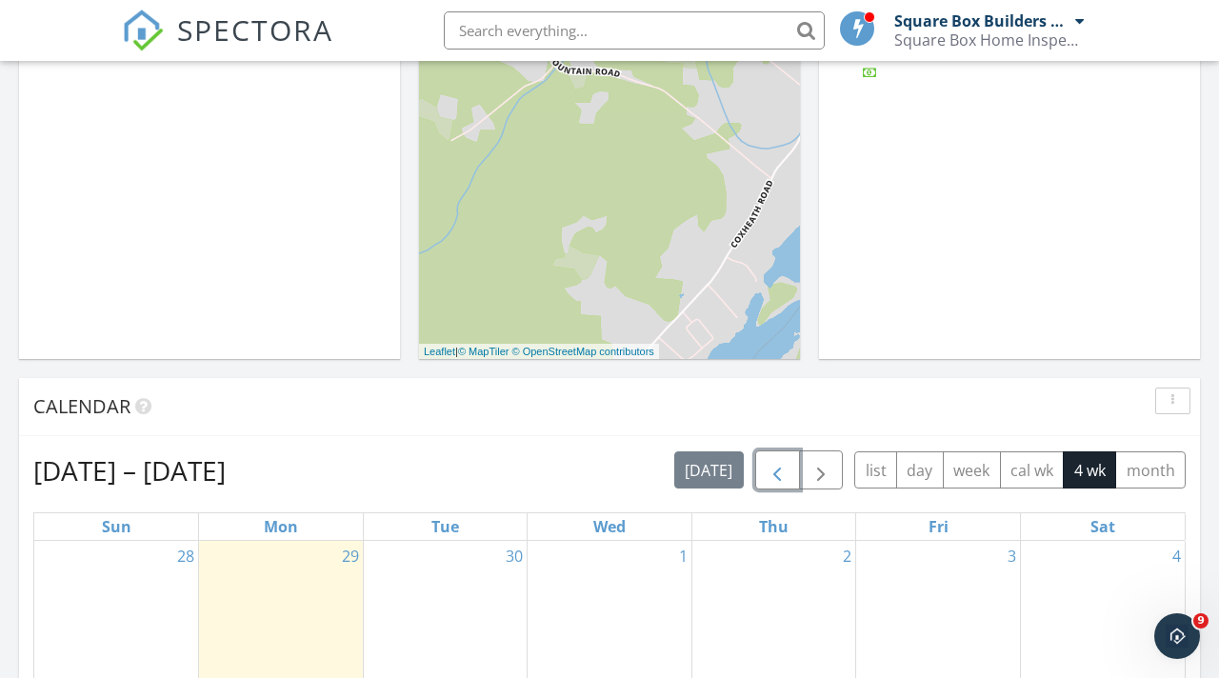
click at [776, 474] on span "button" at bounding box center [777, 470] width 23 height 23
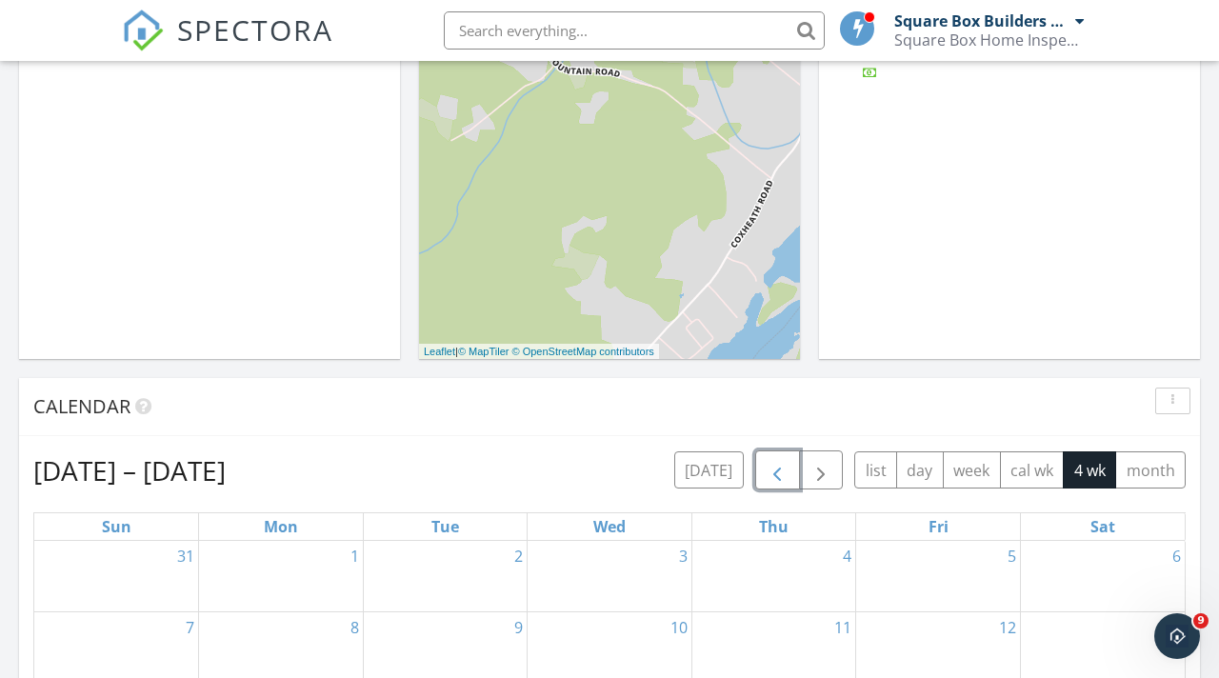
click at [784, 467] on span "button" at bounding box center [777, 470] width 23 height 23
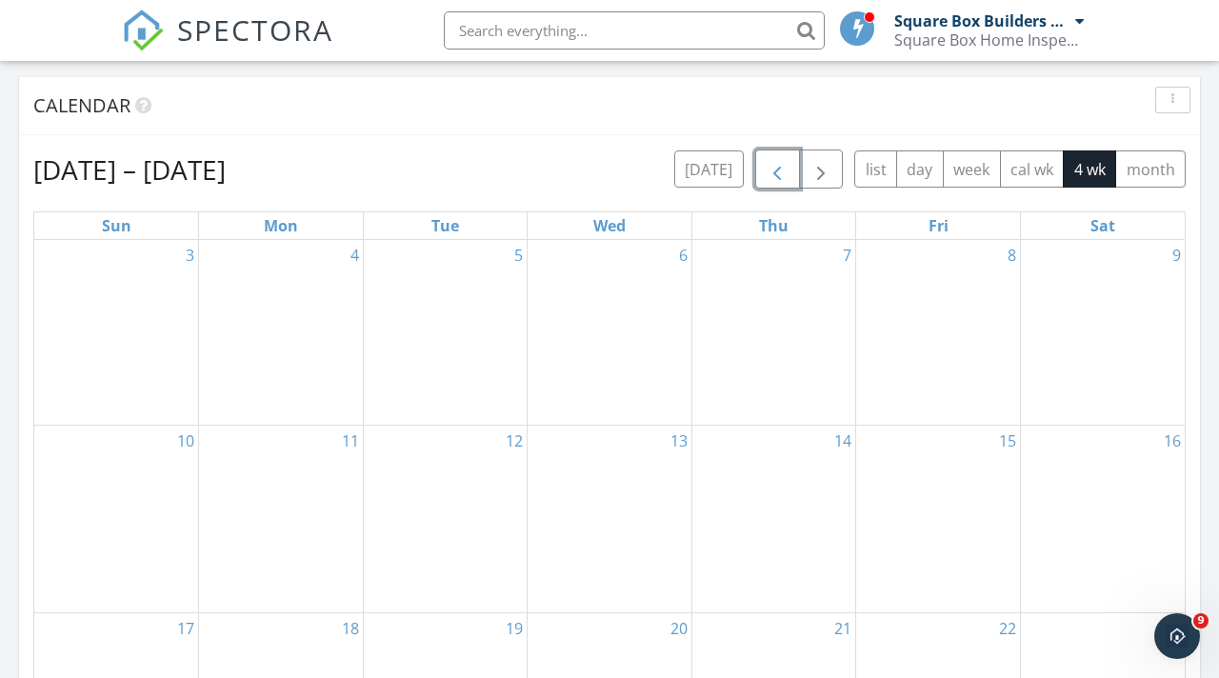
scroll to position [642, 0]
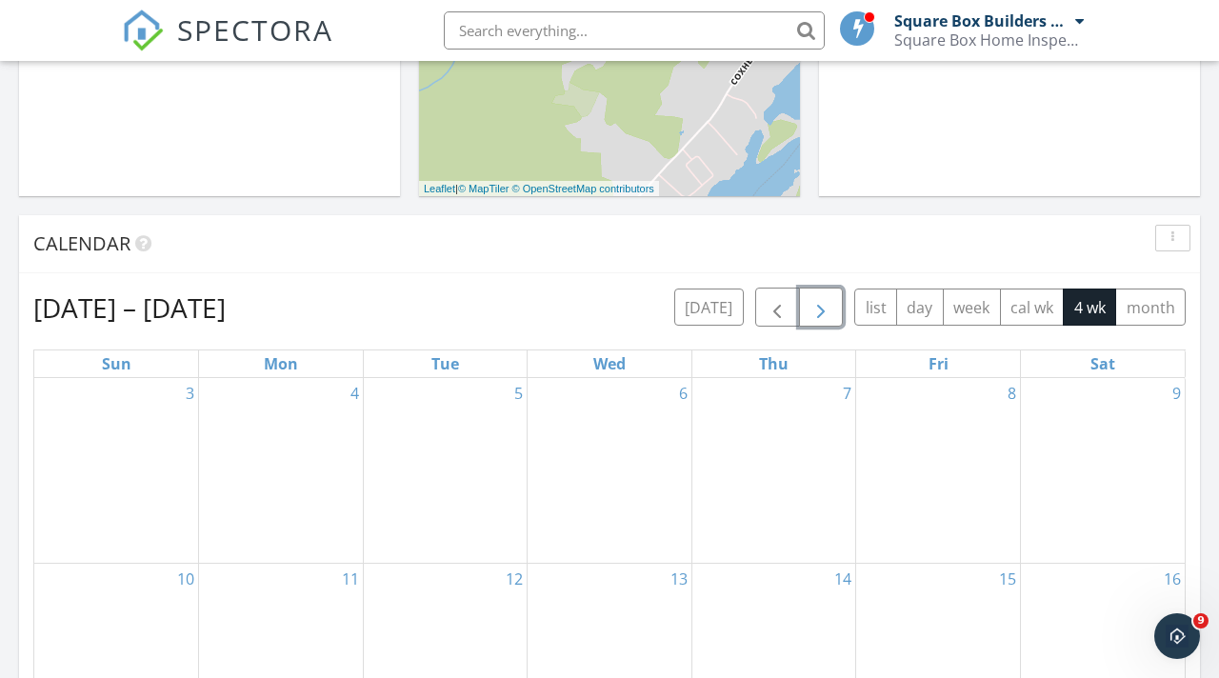
click at [821, 303] on span "button" at bounding box center [821, 307] width 23 height 23
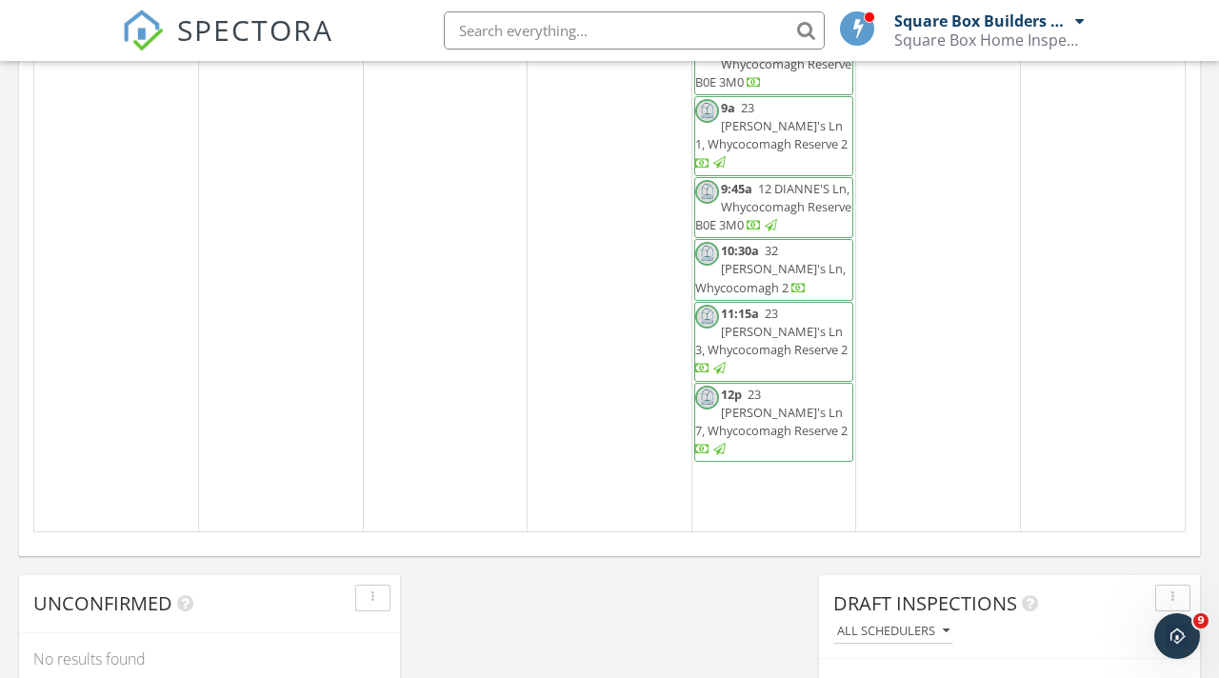
scroll to position [1230, 0]
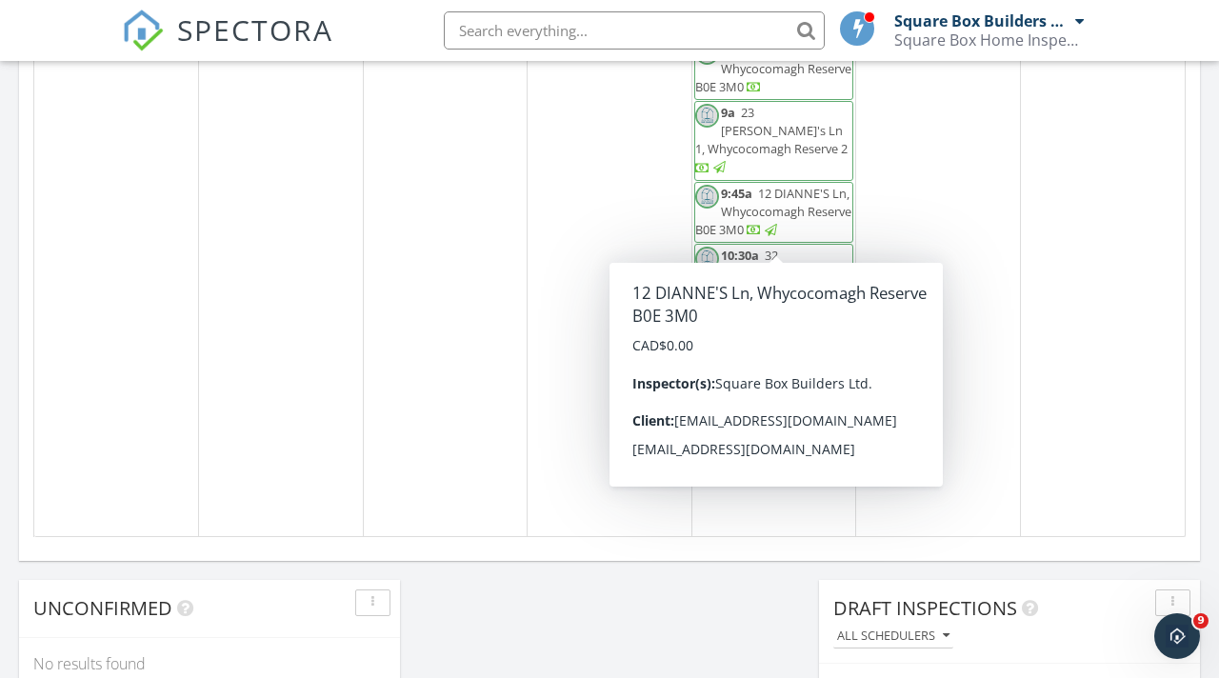
click at [798, 219] on span "12 DIANNE'S Ln, Whycocomagh Reserve B0E 3M0" at bounding box center [773, 211] width 156 height 53
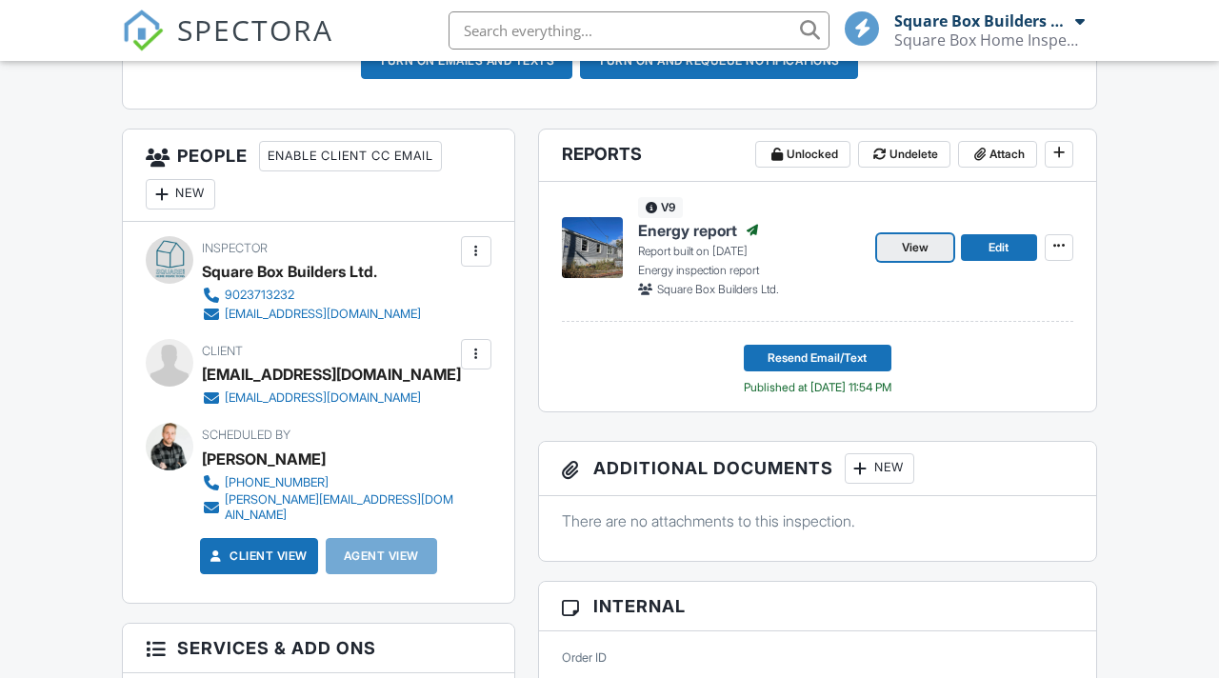
click at [924, 246] on span "View" at bounding box center [915, 247] width 27 height 19
